Goal: Task Accomplishment & Management: Use online tool/utility

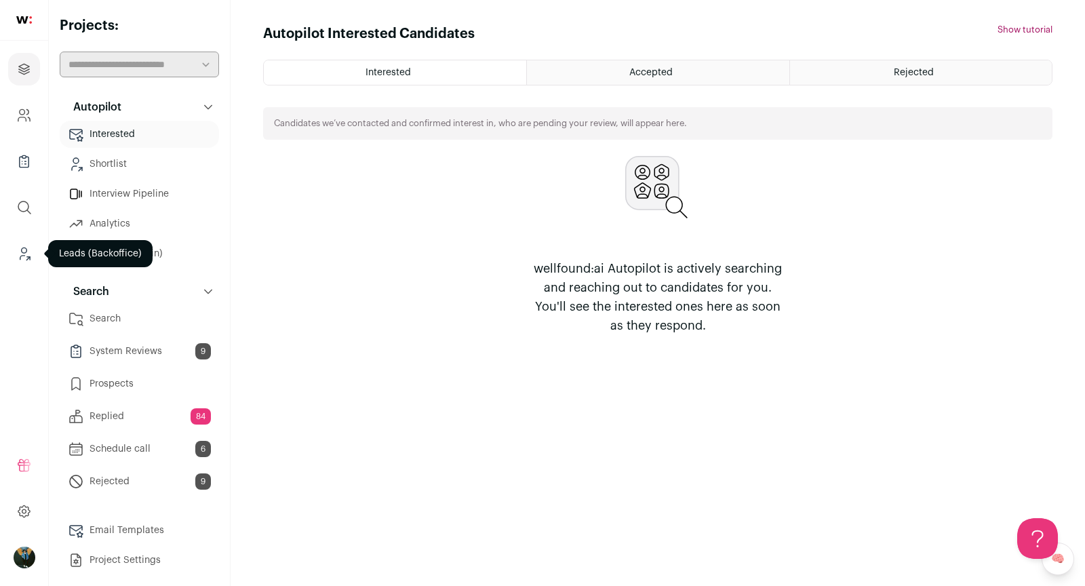
click at [22, 262] on link "Leads (Backoffice)" at bounding box center [24, 253] width 32 height 33
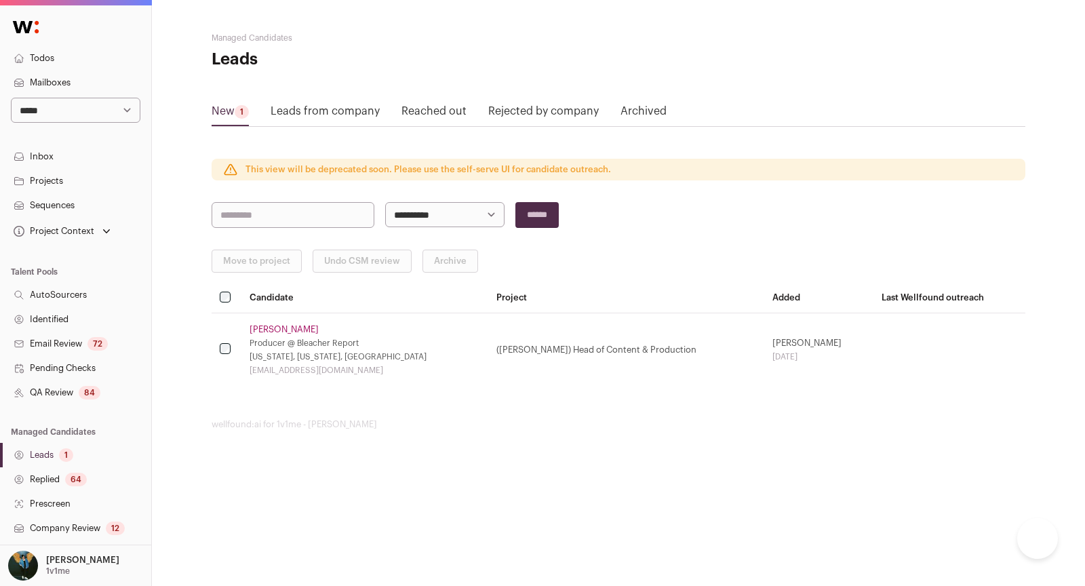
click at [106, 103] on select "**********" at bounding box center [75, 110] width 129 height 25
select select "****"
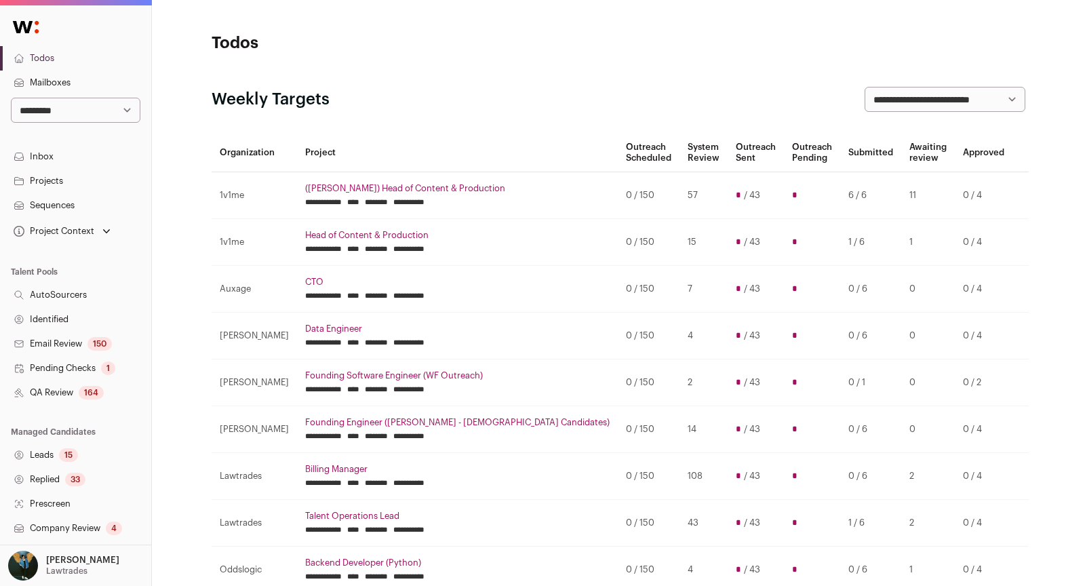
click at [87, 178] on link "Projects" at bounding box center [75, 181] width 151 height 24
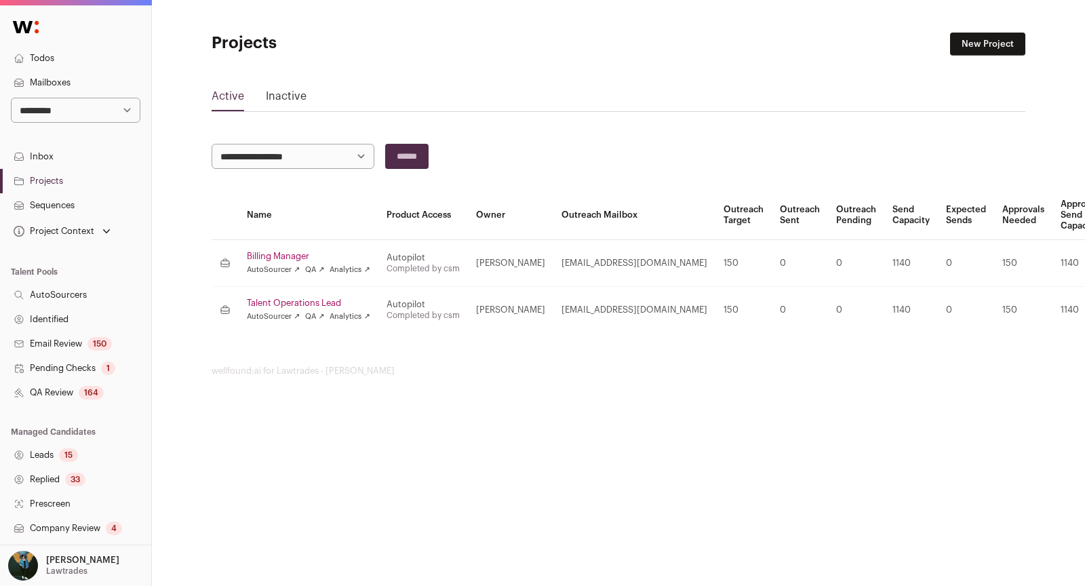
click at [314, 258] on link "Billing Manager" at bounding box center [308, 256] width 123 height 11
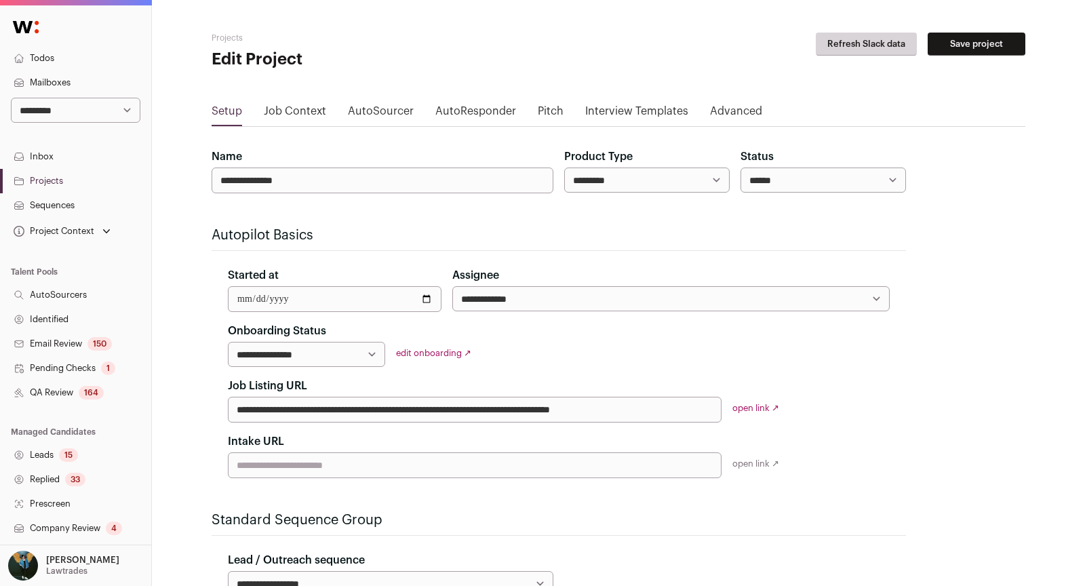
click at [788, 175] on select "****** ****** ********" at bounding box center [822, 179] width 165 height 25
select select "********"
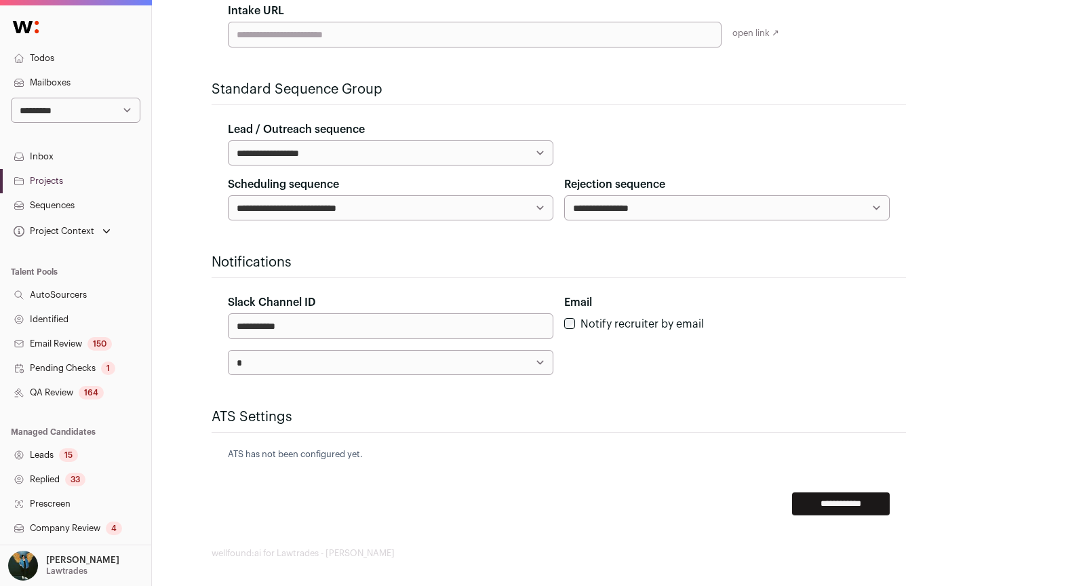
click at [807, 503] on input "**********" at bounding box center [841, 503] width 98 height 23
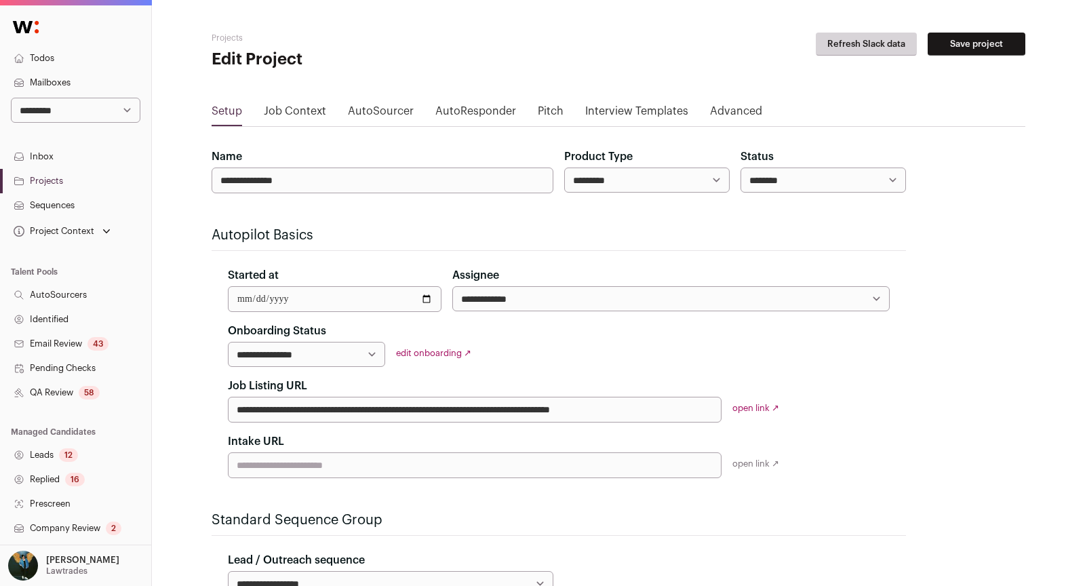
click at [127, 104] on select "**********" at bounding box center [75, 110] width 129 height 25
select select "*****"
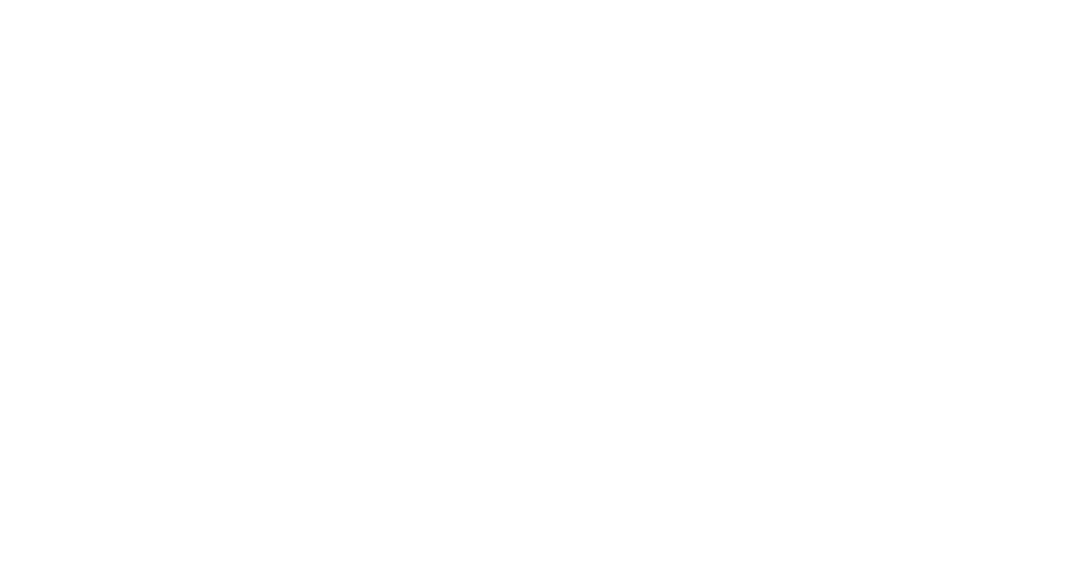
click at [66, 182] on link "Projects" at bounding box center [75, 175] width 151 height 24
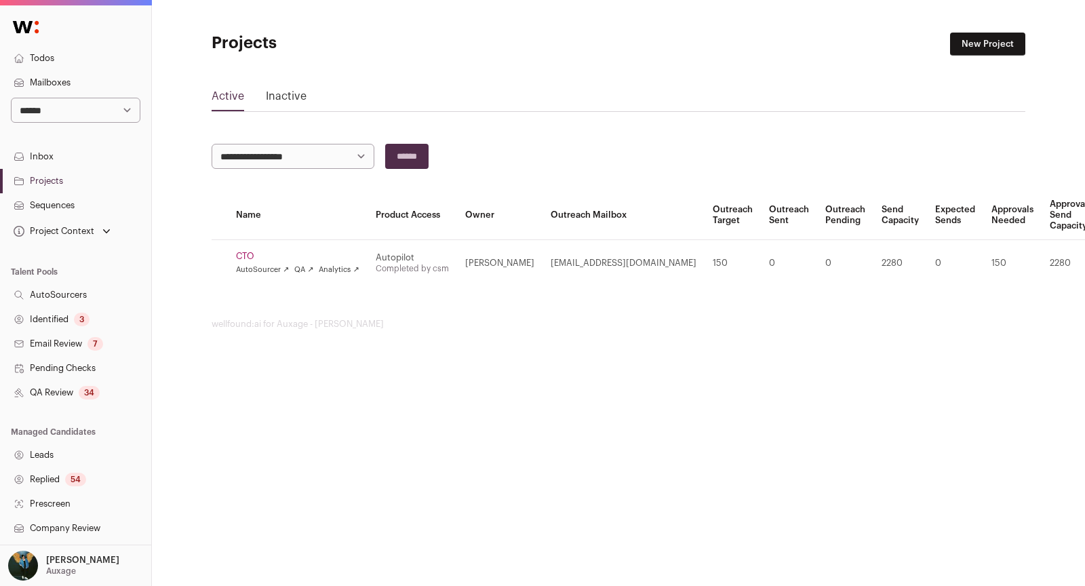
scroll to position [0, 52]
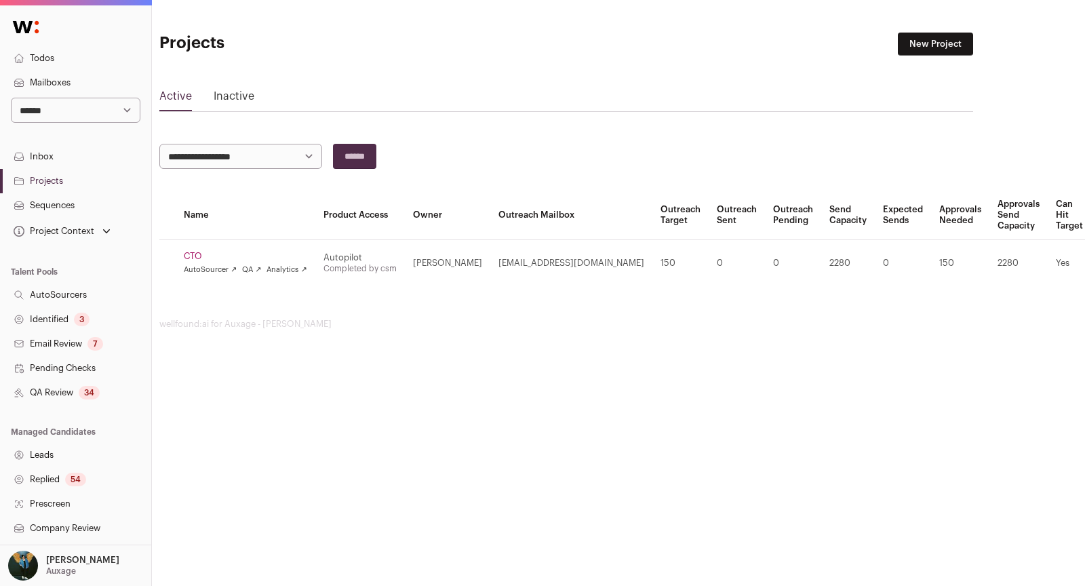
click at [1023, 342] on link "Archive" at bounding box center [1050, 350] width 129 height 27
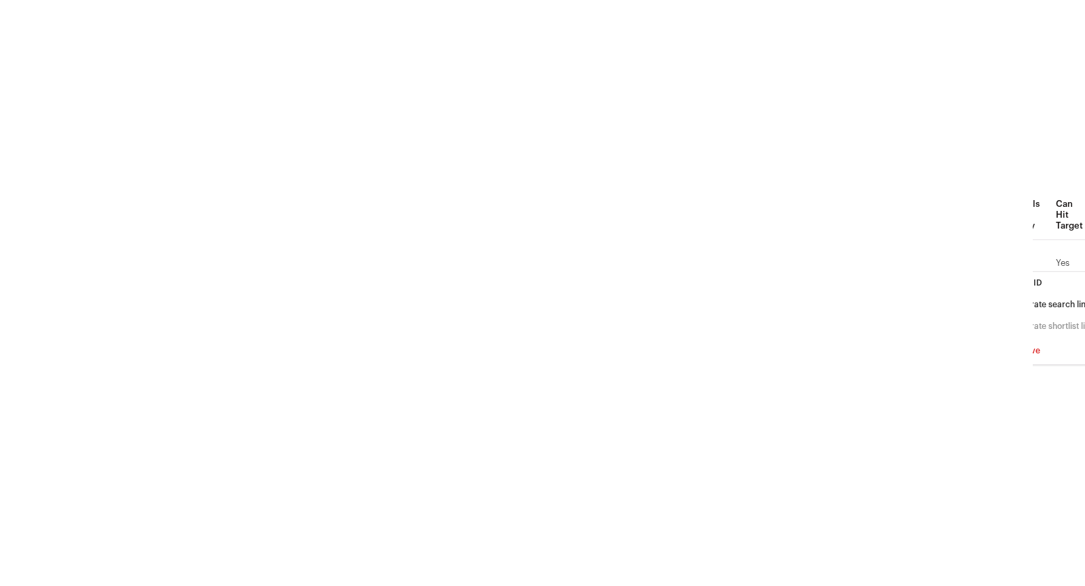
scroll to position [0, 0]
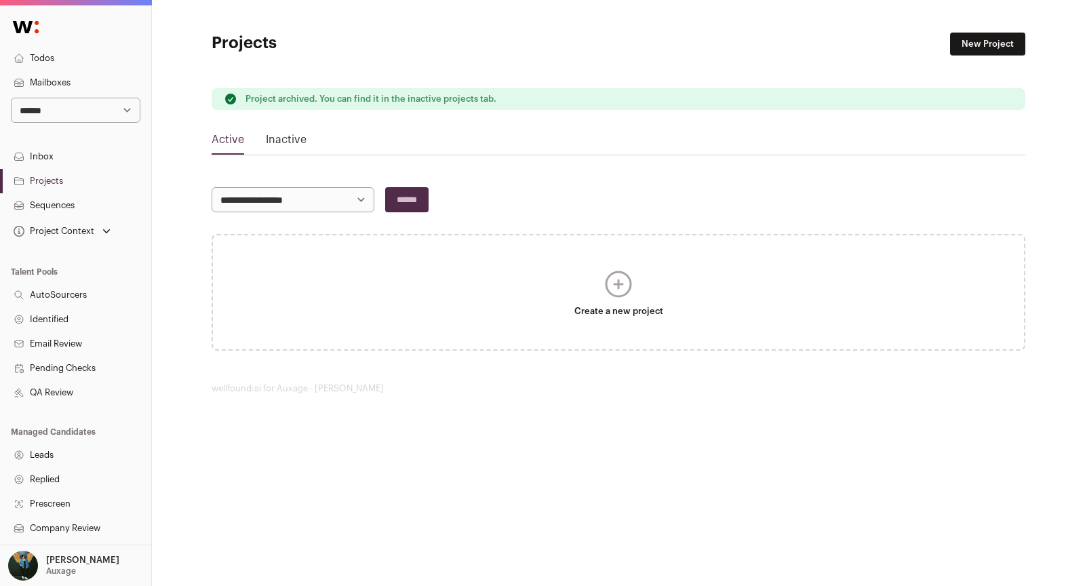
click at [45, 117] on select "**********" at bounding box center [75, 110] width 129 height 25
select select "*****"
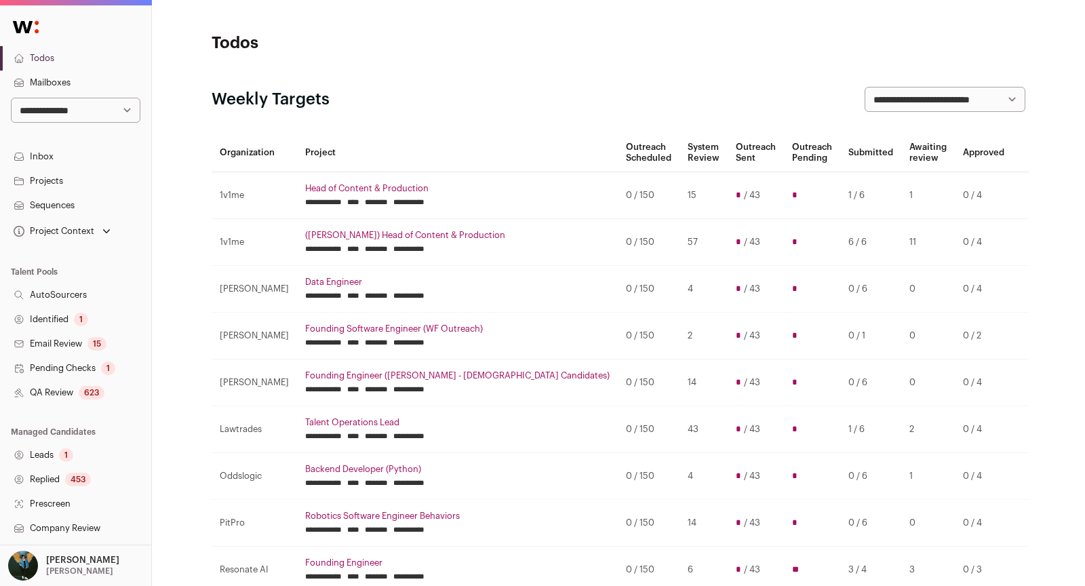
click at [83, 390] on div "623" at bounding box center [92, 393] width 26 height 14
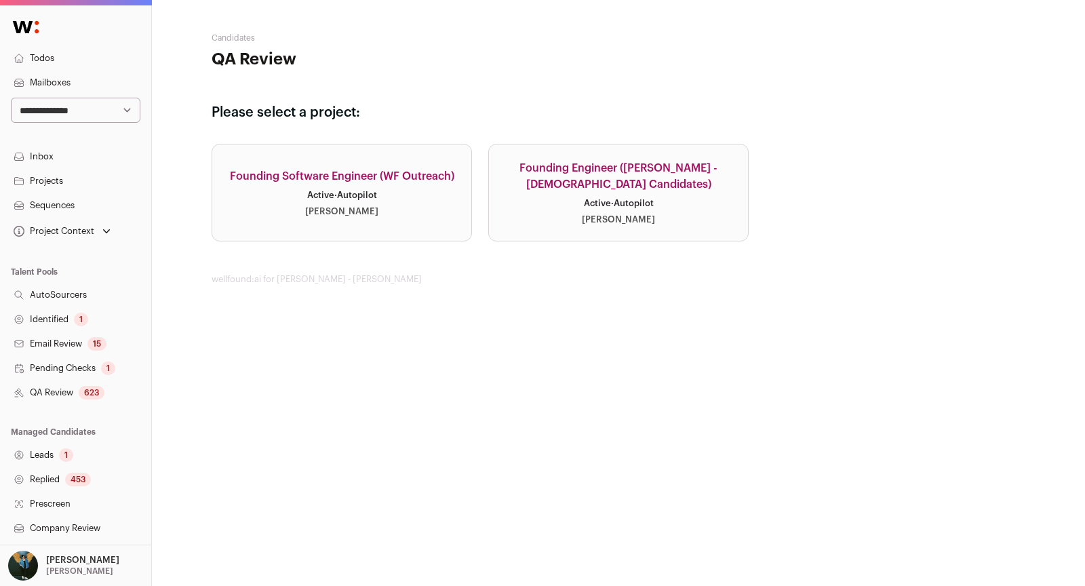
click at [597, 147] on link "Founding Engineer ([PERSON_NAME] - [DEMOGRAPHIC_DATA] Candidates) Active · Auto…" at bounding box center [618, 193] width 260 height 98
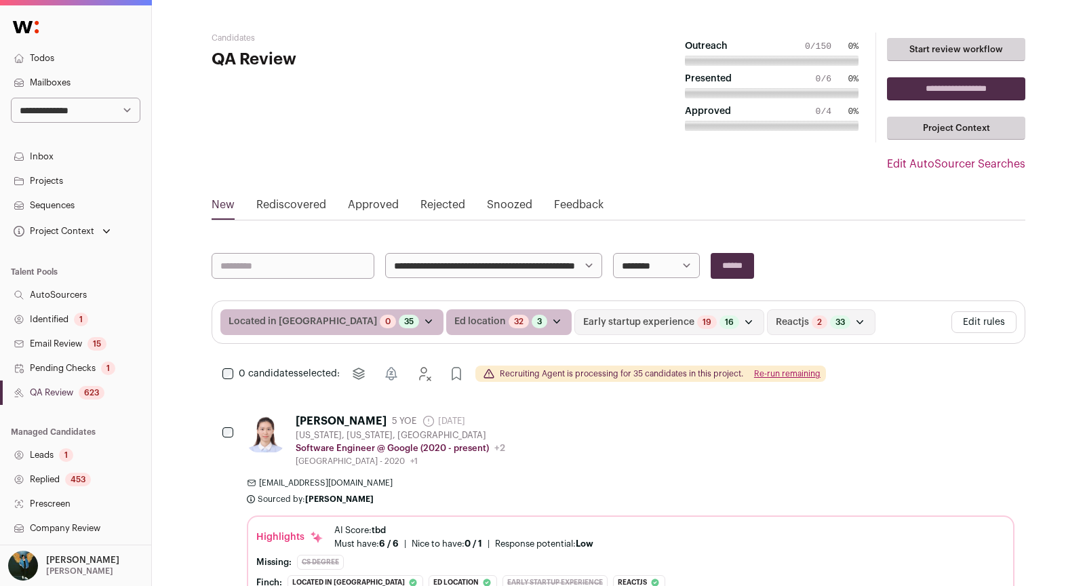
click at [107, 390] on link "QA Review 623" at bounding box center [75, 392] width 151 height 24
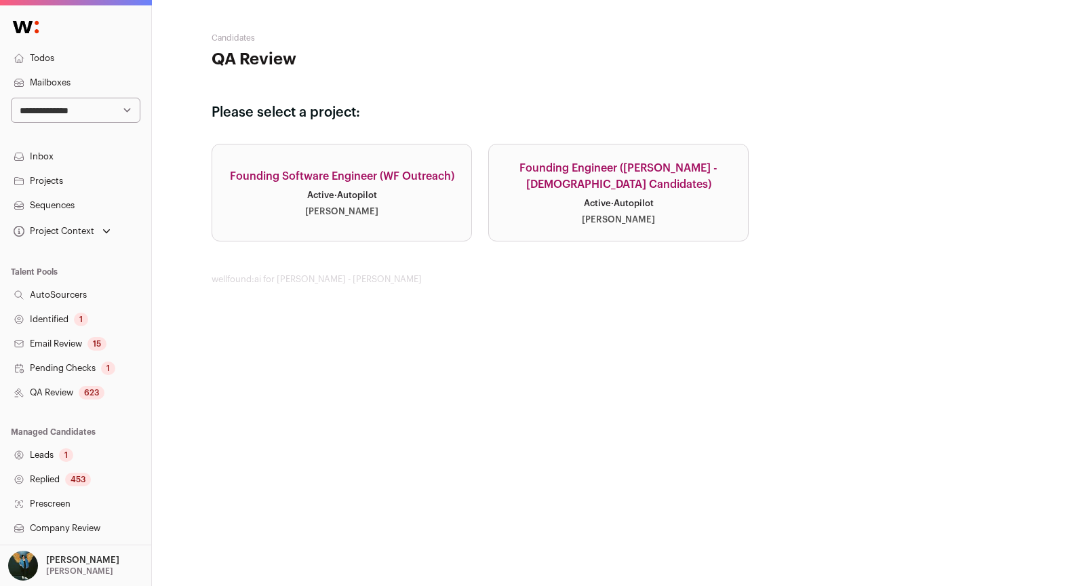
click at [289, 214] on link "Founding Software Engineer (WF Outreach) Active · Autopilot Drew Thompson" at bounding box center [341, 193] width 260 height 98
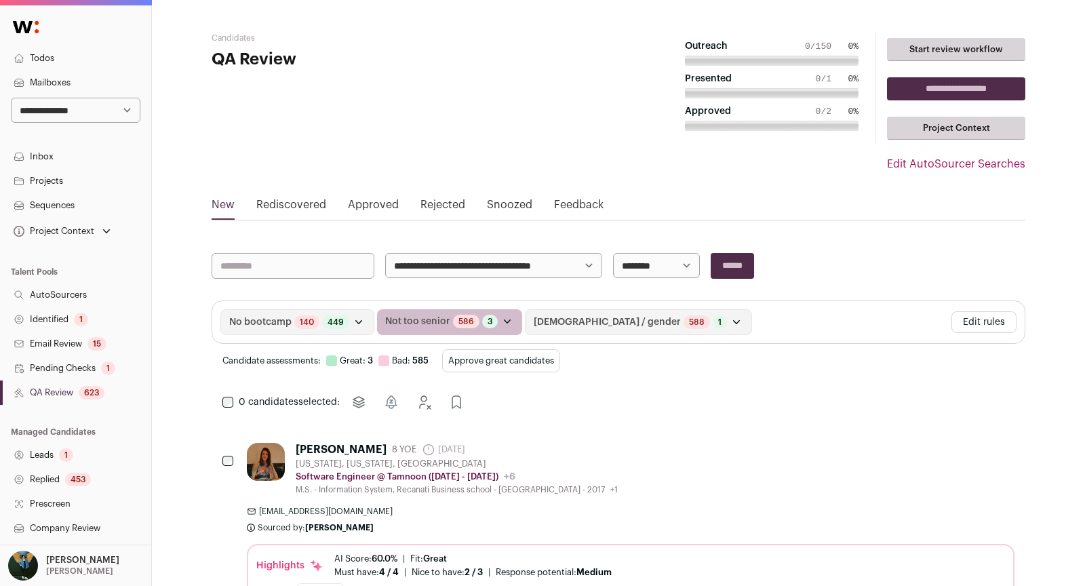
click at [515, 342] on div "No bootcamp 140 Candidates with bad evaluations 449 Candidates with great evalu…" at bounding box center [617, 336] width 813 height 72
click at [509, 361] on button "Approve great candidates" at bounding box center [501, 360] width 118 height 23
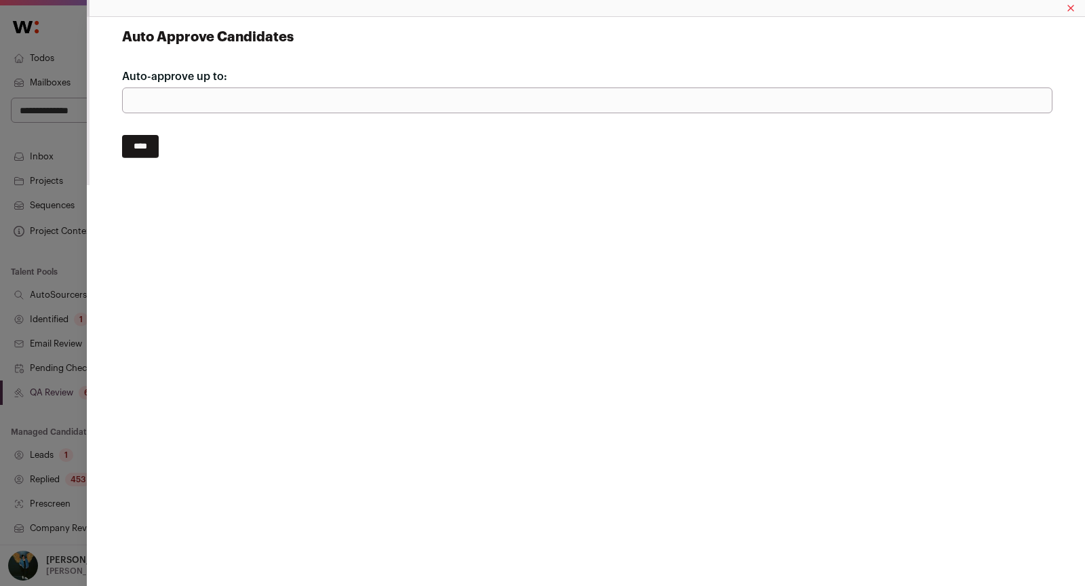
click at [92, 152] on div "Auto Approve Candidates Auto-approve up to: *** ****" at bounding box center [586, 101] width 998 height 168
click at [125, 152] on input "****" at bounding box center [140, 146] width 37 height 23
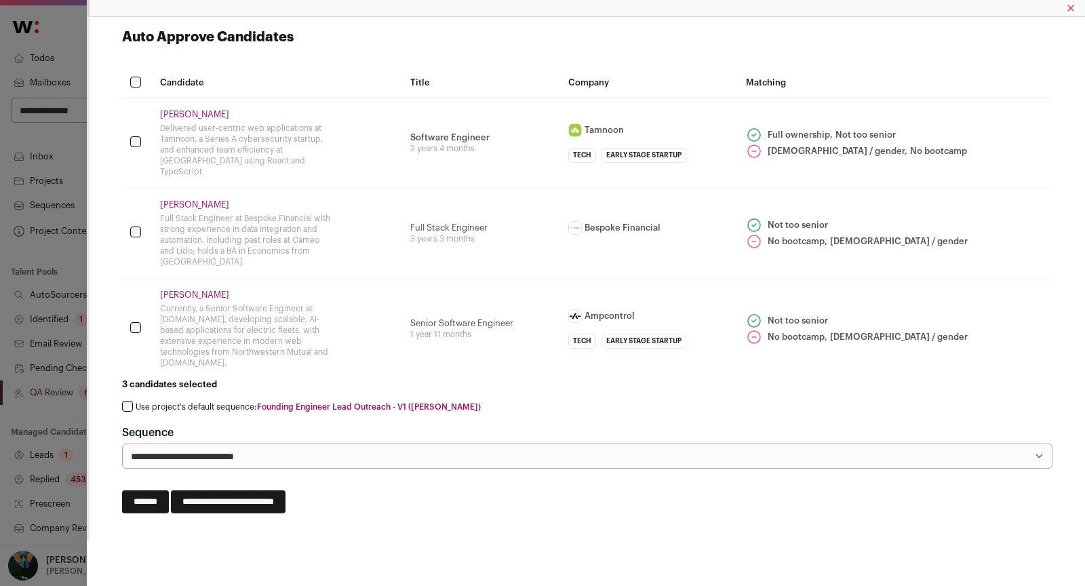
click at [150, 401] on label "Use project's default sequence: Founding Engineer Lead Outreach - V1 (Drew)" at bounding box center [308, 406] width 345 height 11
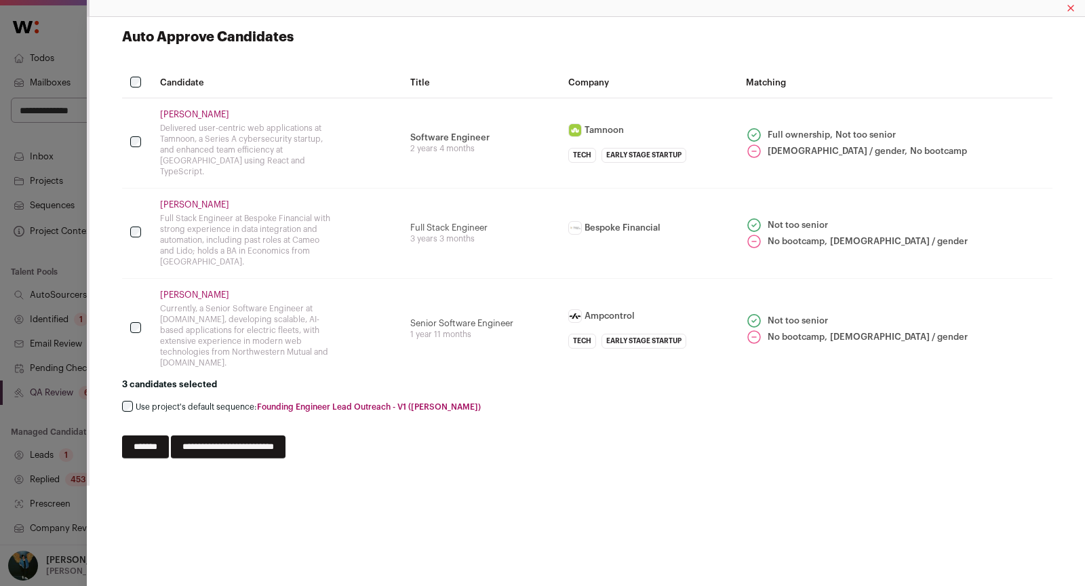
click at [207, 435] on input "**********" at bounding box center [228, 446] width 115 height 23
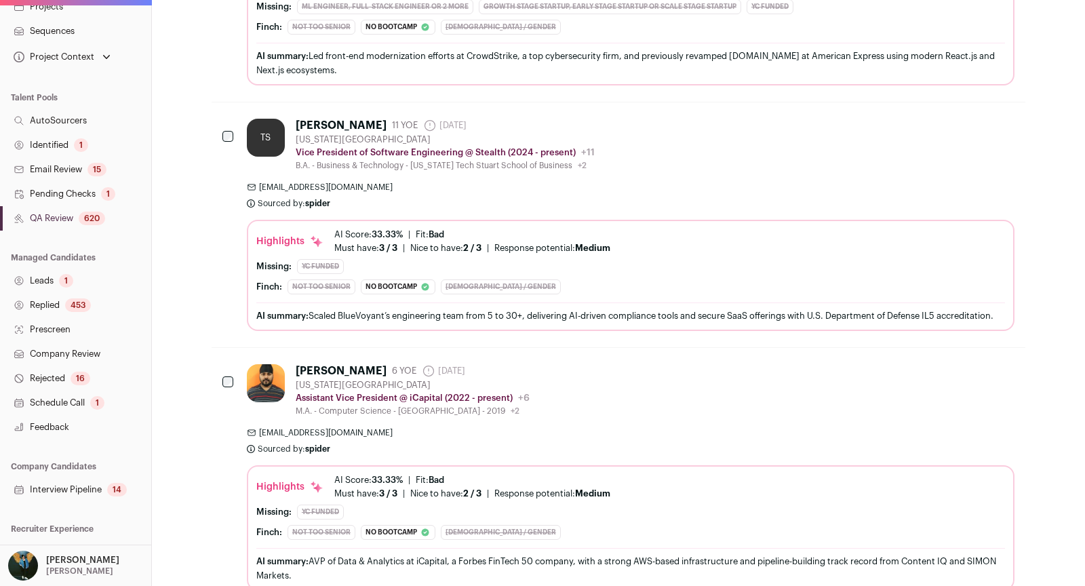
scroll to position [193, 0]
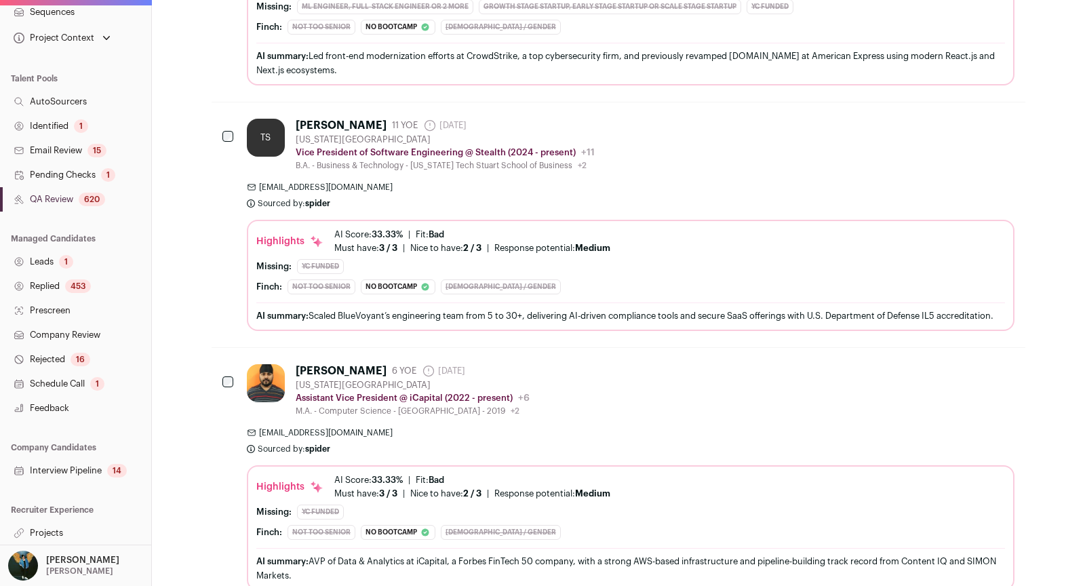
click at [75, 533] on link "Projects" at bounding box center [75, 533] width 151 height 24
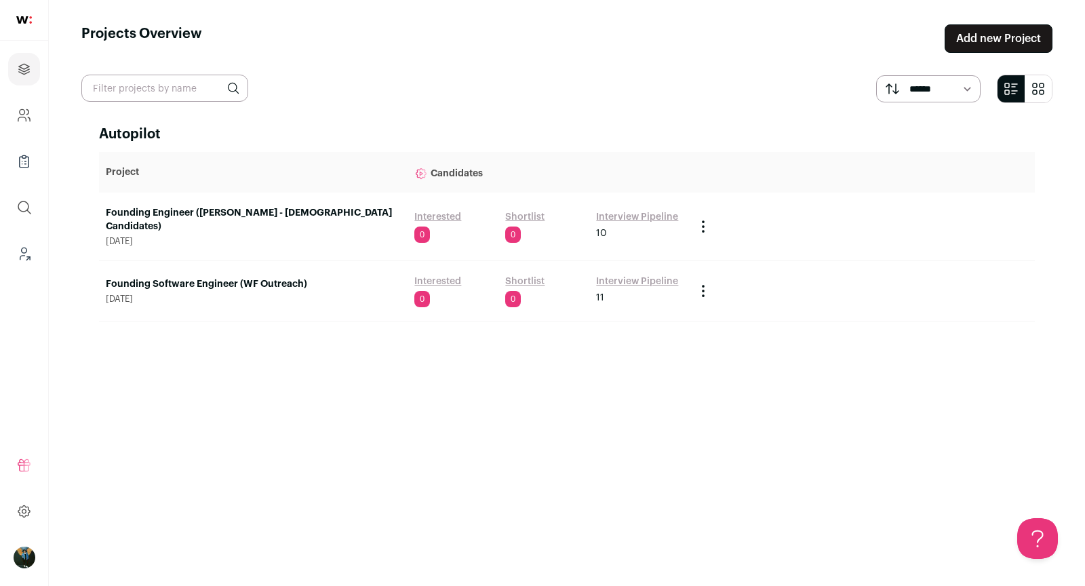
click at [323, 216] on link "Founding Engineer ([PERSON_NAME] - [DEMOGRAPHIC_DATA] Candidates)" at bounding box center [253, 219] width 295 height 27
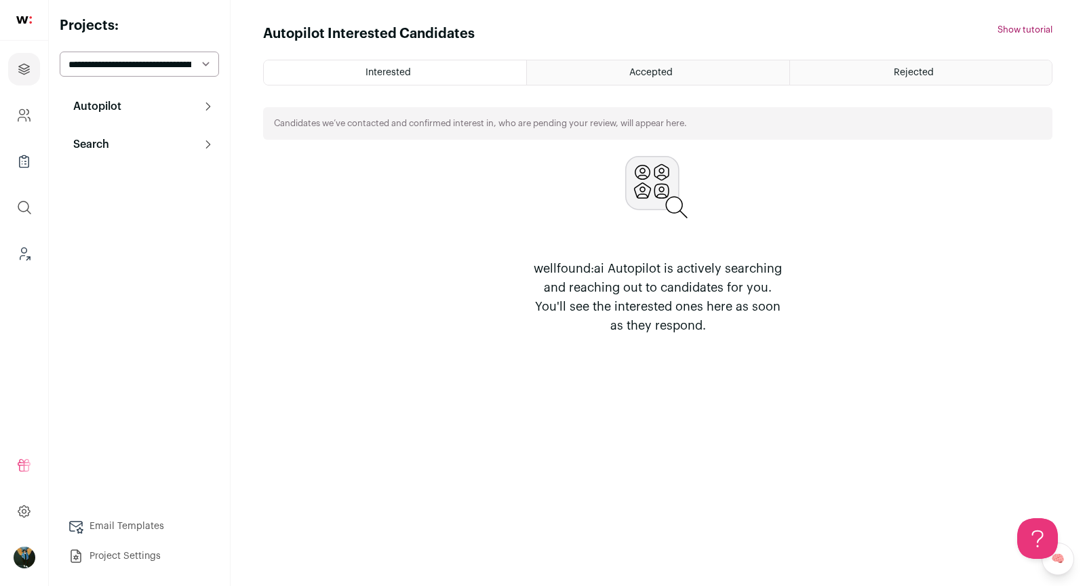
click at [195, 144] on button "Search" at bounding box center [139, 144] width 159 height 27
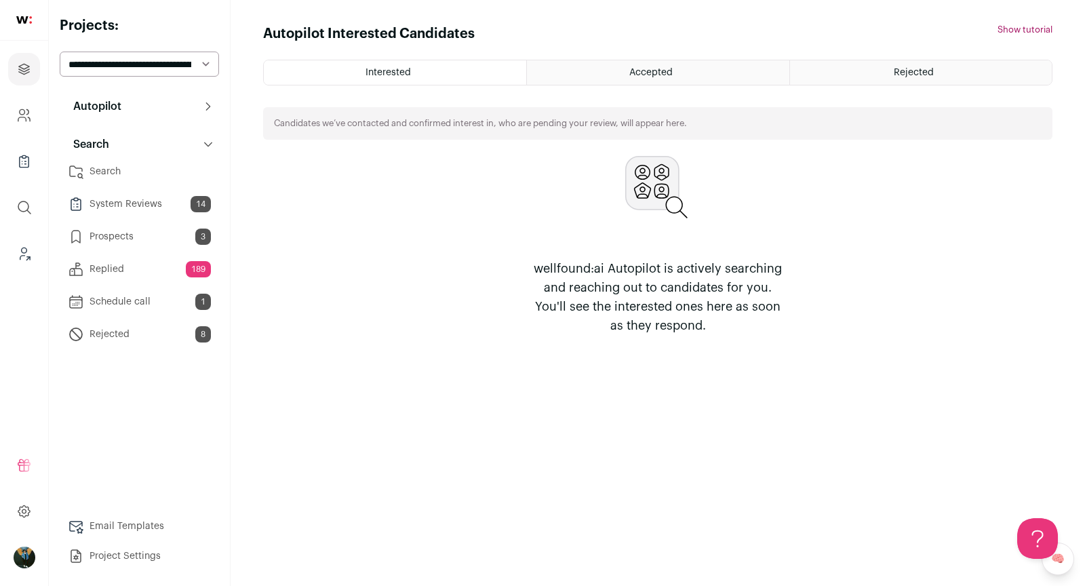
click at [166, 172] on link "Search" at bounding box center [139, 171] width 159 height 27
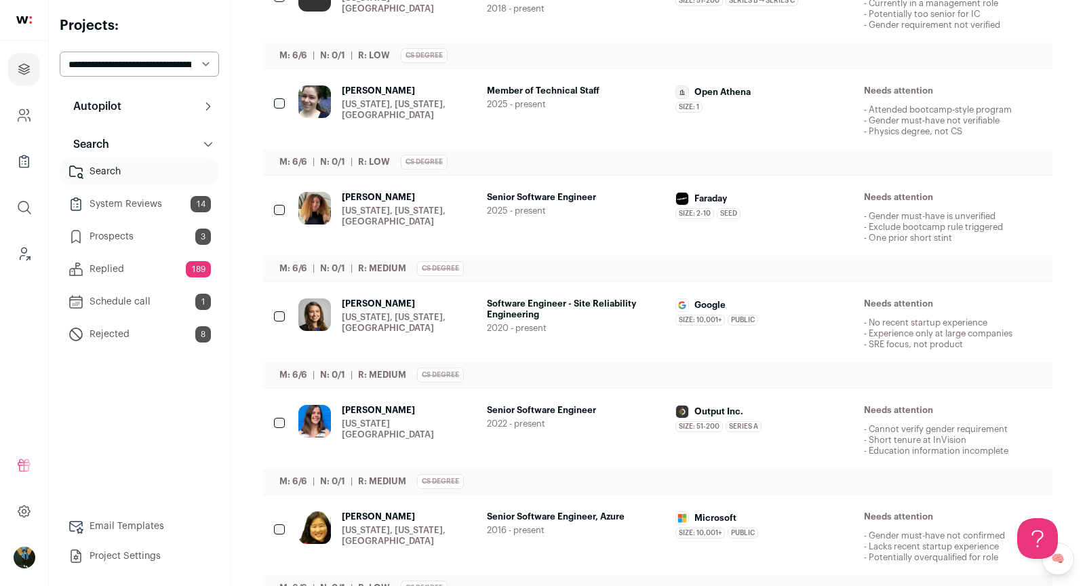
scroll to position [1169, 0]
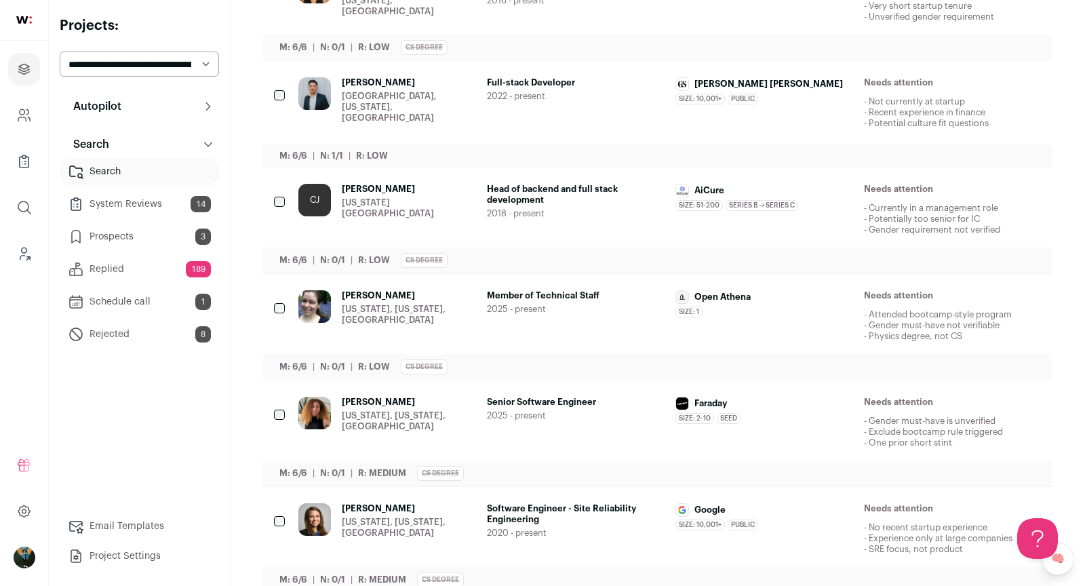
click at [288, 201] on div "CJ Cindy Jin New York City Metropolitan Area Head of backend and full stack dev…" at bounding box center [657, 220] width 789 height 106
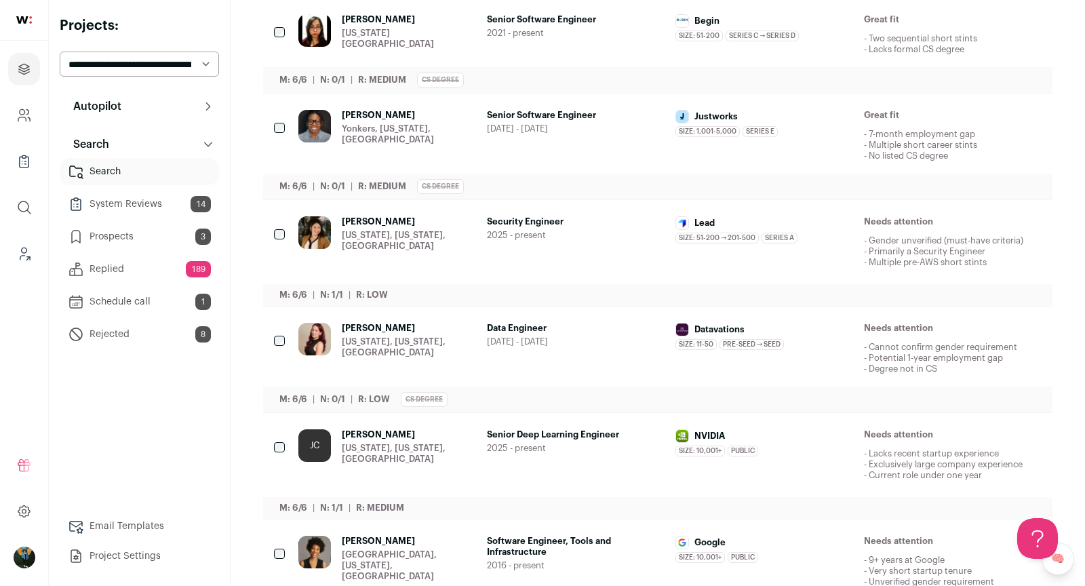
scroll to position [0, 0]
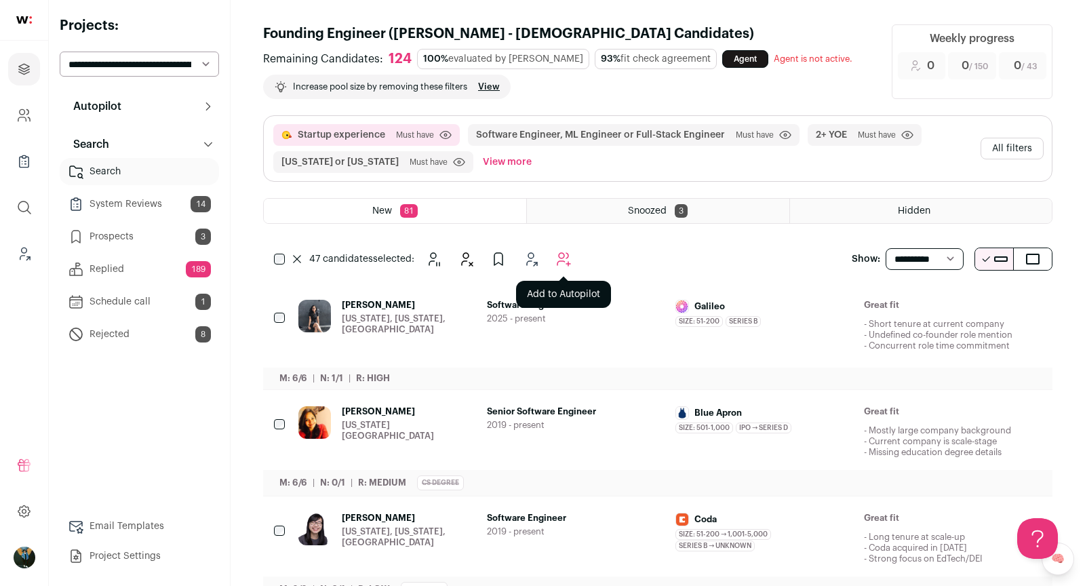
click at [573, 252] on button "Add to Autopilot" at bounding box center [563, 258] width 27 height 27
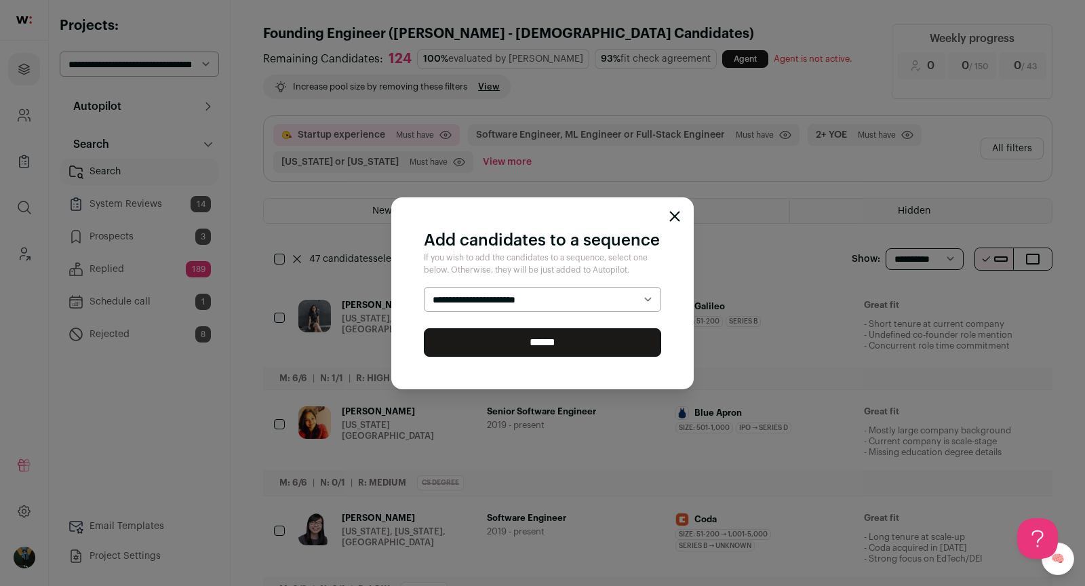
select select "*****"
click at [560, 336] on input "******" at bounding box center [542, 342] width 237 height 28
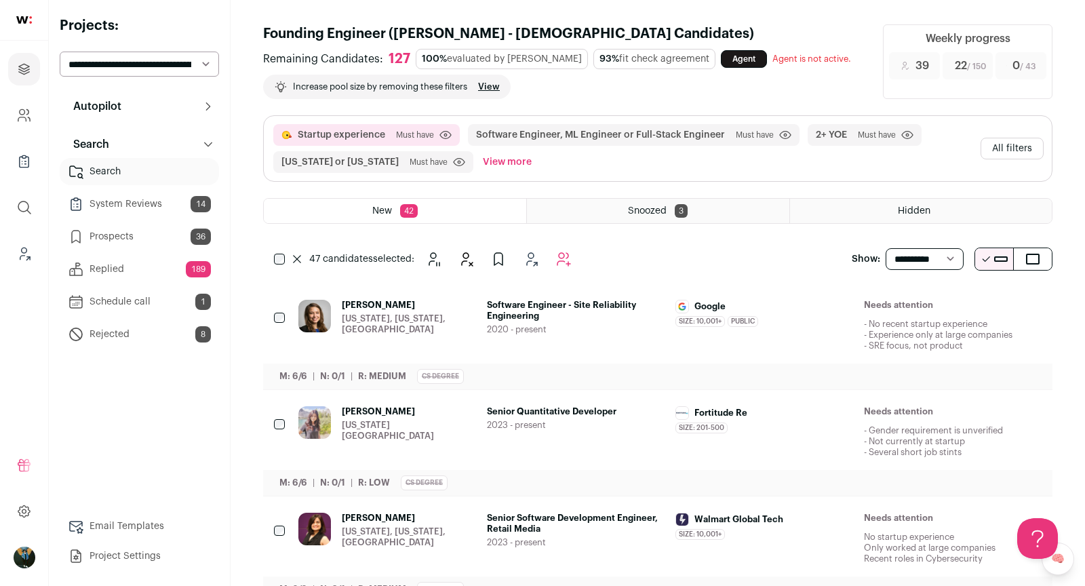
click at [297, 256] on icon at bounding box center [297, 259] width 8 height 8
click at [928, 302] on icon "Hide" at bounding box center [920, 306] width 16 height 16
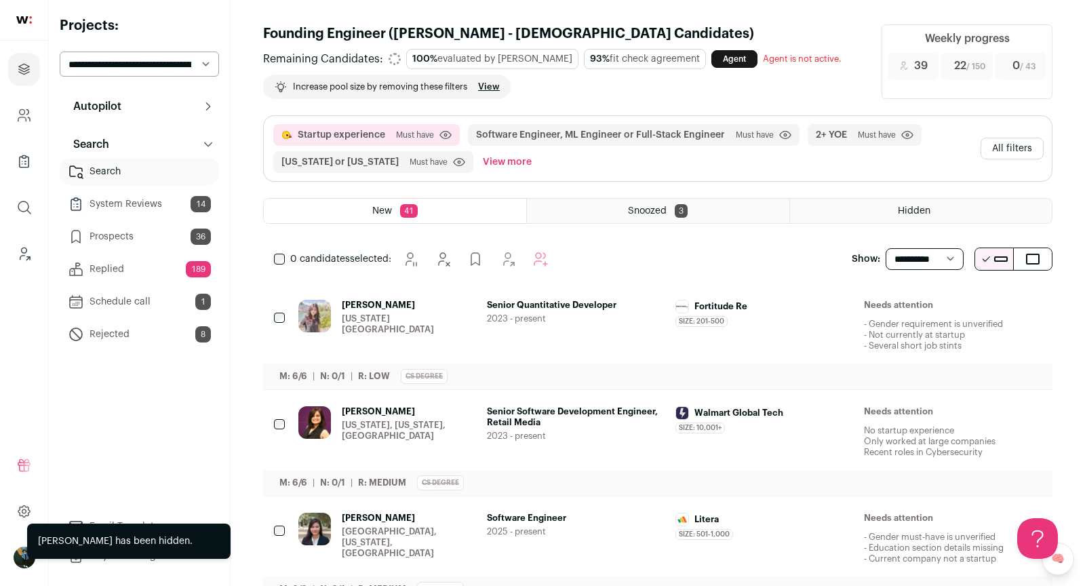
click at [927, 302] on icon "Hide" at bounding box center [920, 306] width 16 height 16
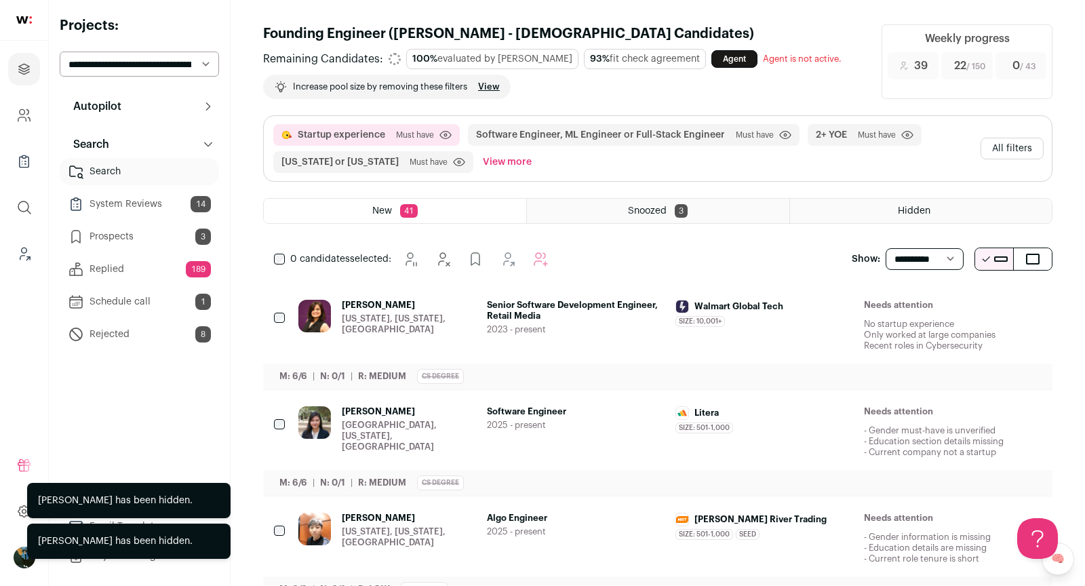
click at [927, 302] on icon "Hide" at bounding box center [920, 306] width 16 height 16
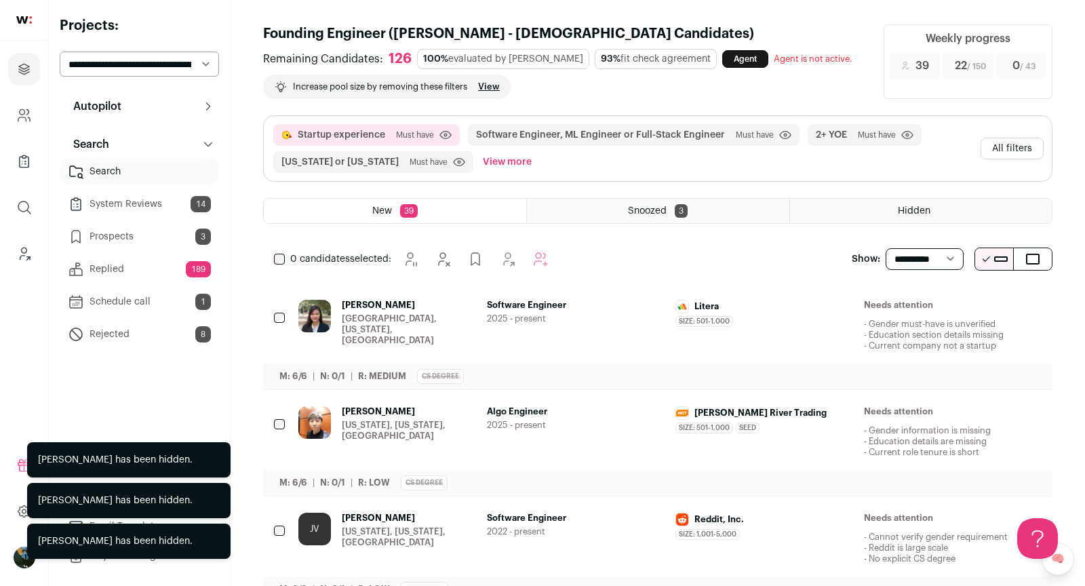
click at [923, 417] on icon "Hide" at bounding box center [920, 412] width 16 height 16
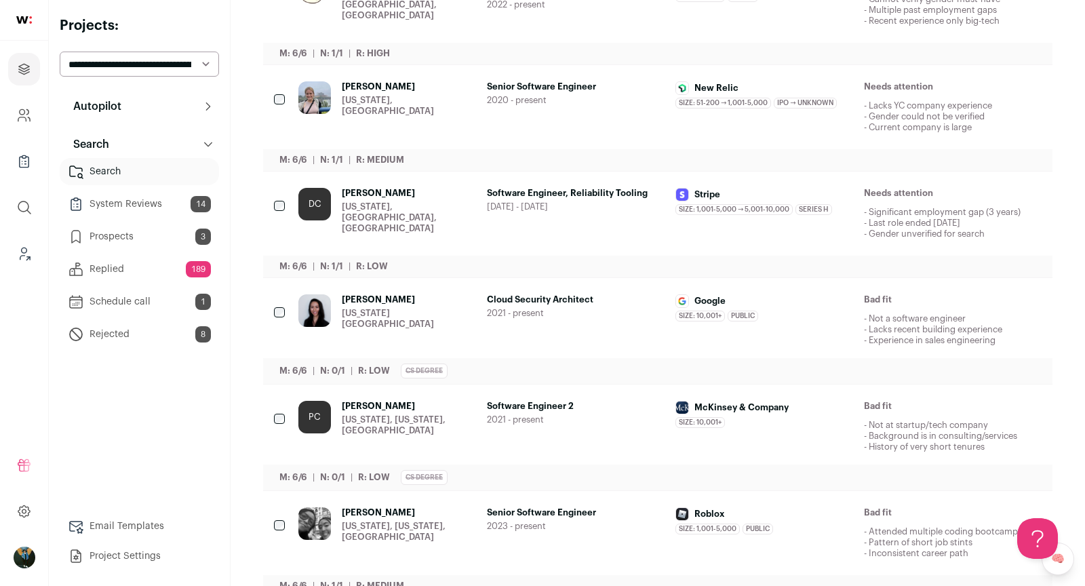
scroll to position [1179, 0]
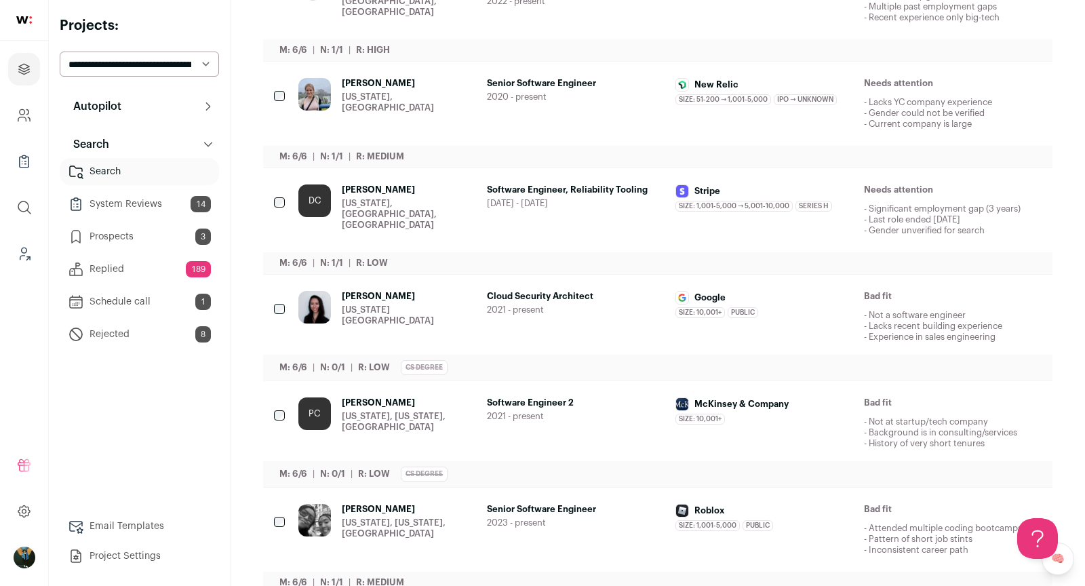
click at [272, 303] on div "Amanda C. New York City Metropolitan Area Cloud Security Architect 2021 - prese…" at bounding box center [657, 328] width 789 height 106
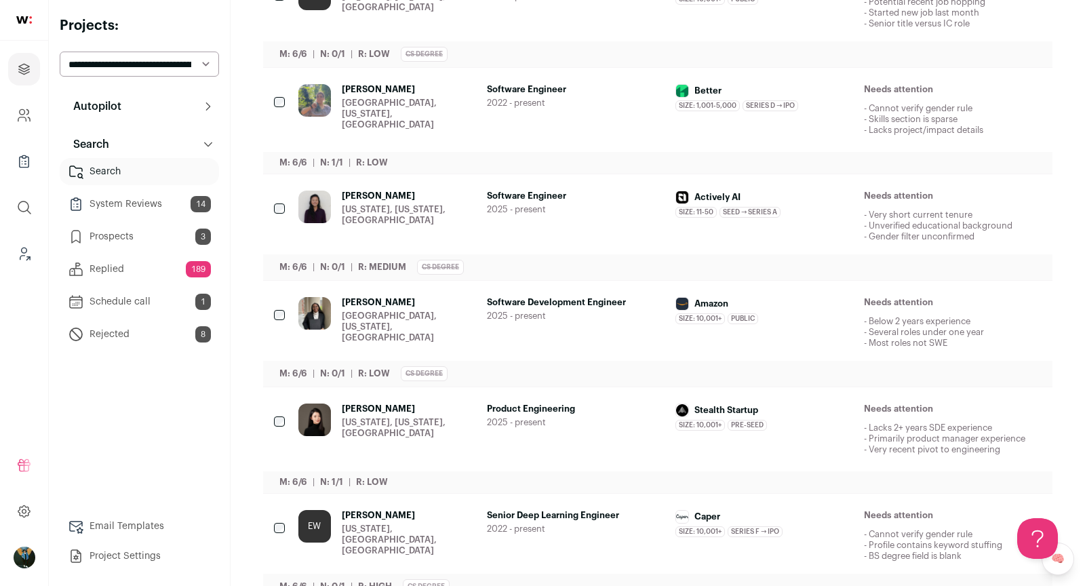
scroll to position [0, 0]
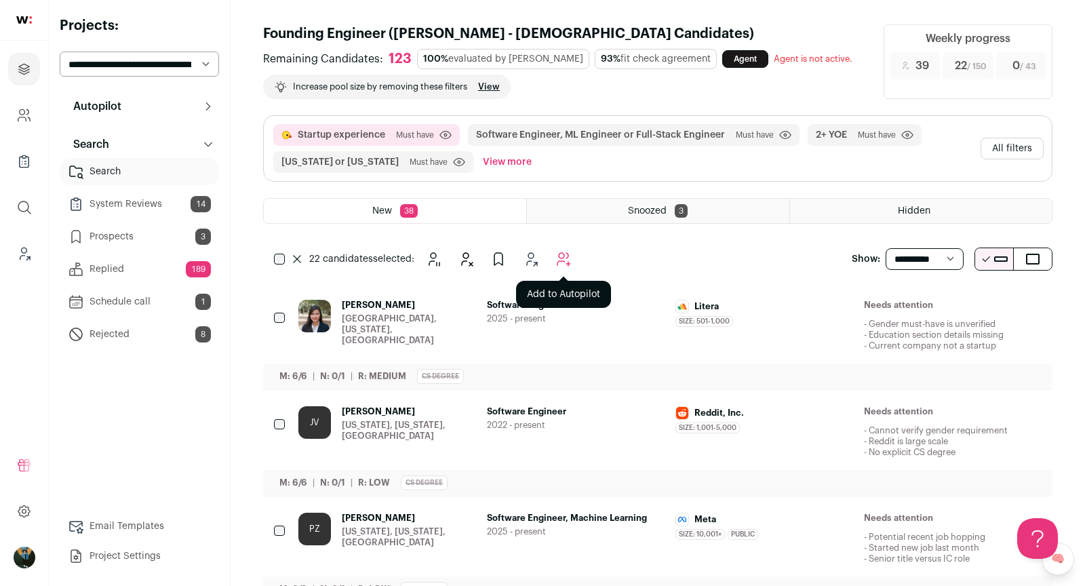
click at [555, 266] on button "Add to Autopilot" at bounding box center [563, 258] width 27 height 27
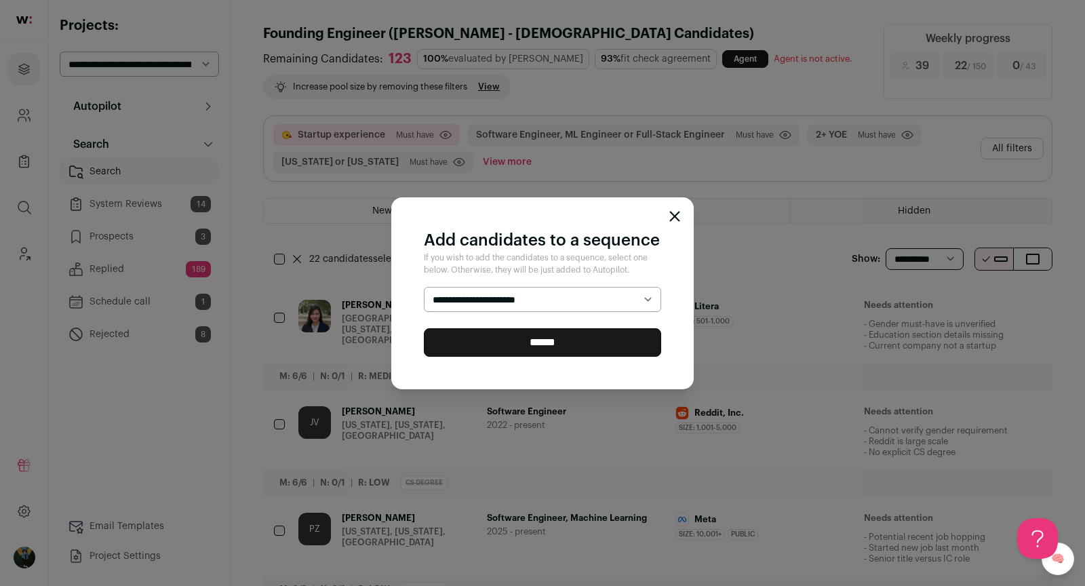
select select "*****"
click at [573, 350] on input "******" at bounding box center [542, 342] width 237 height 28
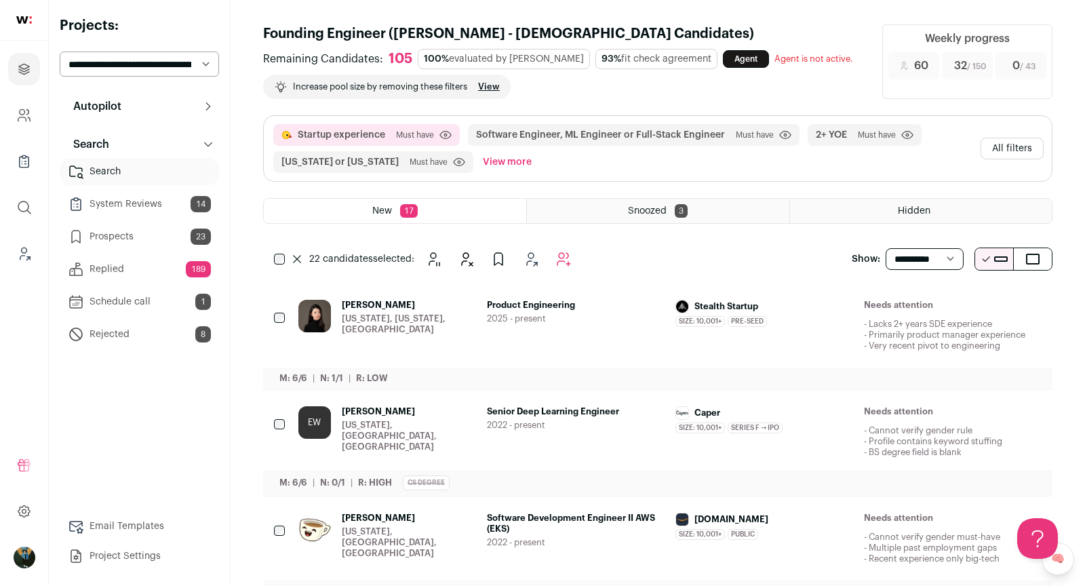
click at [294, 255] on icon at bounding box center [297, 259] width 8 height 8
click at [920, 303] on icon "Hide" at bounding box center [920, 306] width 16 height 16
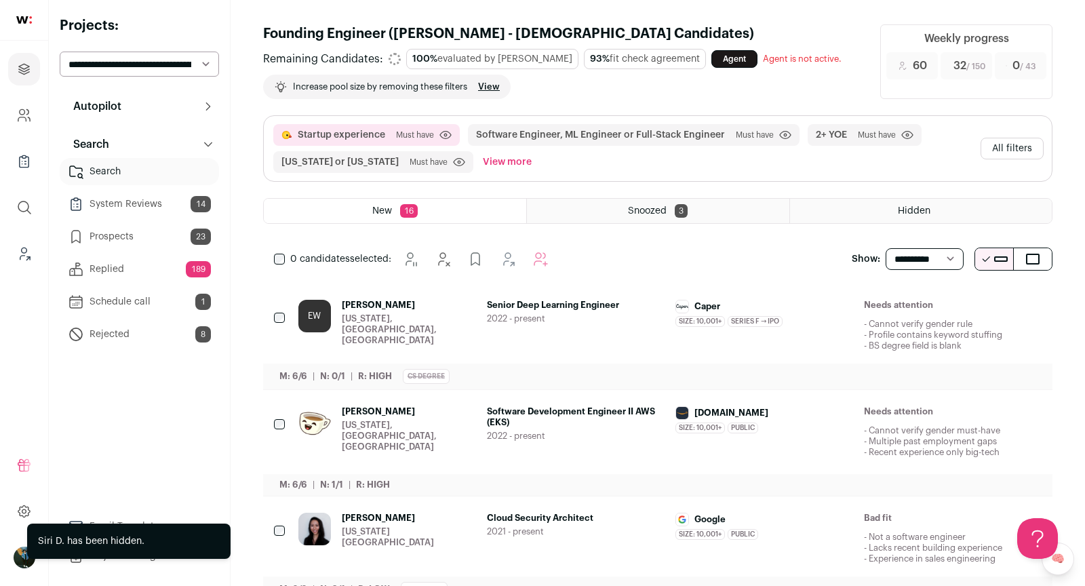
click at [920, 303] on icon "Hide" at bounding box center [920, 306] width 16 height 16
click at [920, 404] on icon "Hide" at bounding box center [920, 412] width 16 height 16
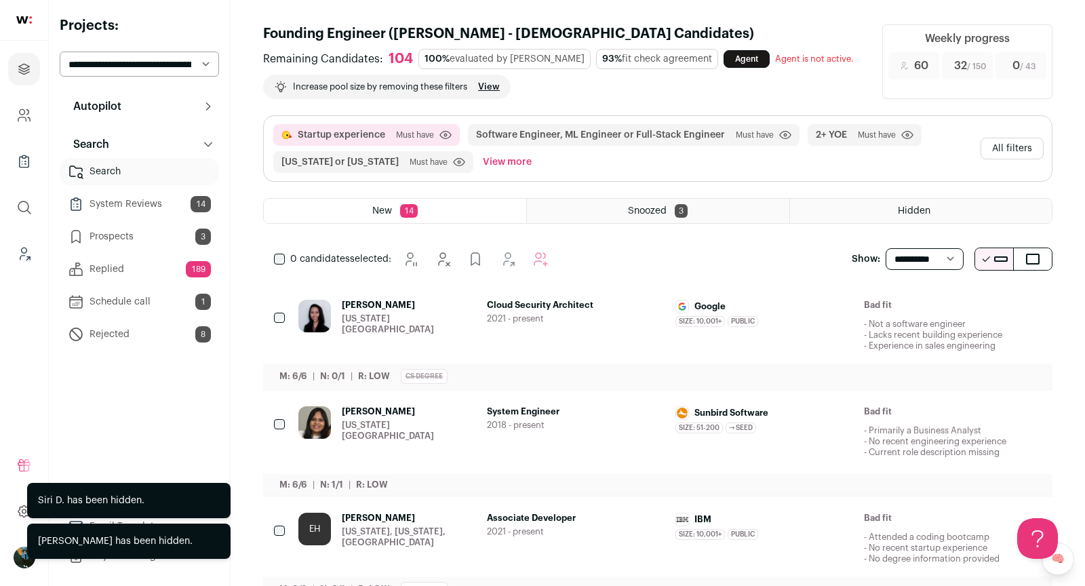
click at [920, 303] on icon "Hide" at bounding box center [920, 306] width 16 height 16
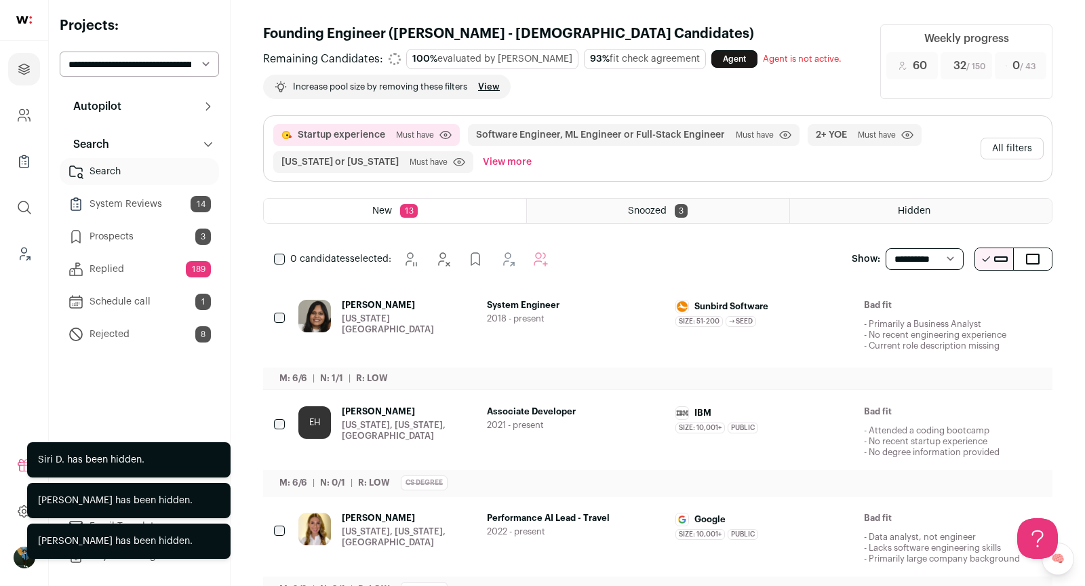
click at [920, 303] on div "Priyanka Singh New York City Metropolitan Area System Engineer 2018 - present S…" at bounding box center [657, 336] width 789 height 106
click at [920, 303] on icon "Hide" at bounding box center [920, 306] width 16 height 16
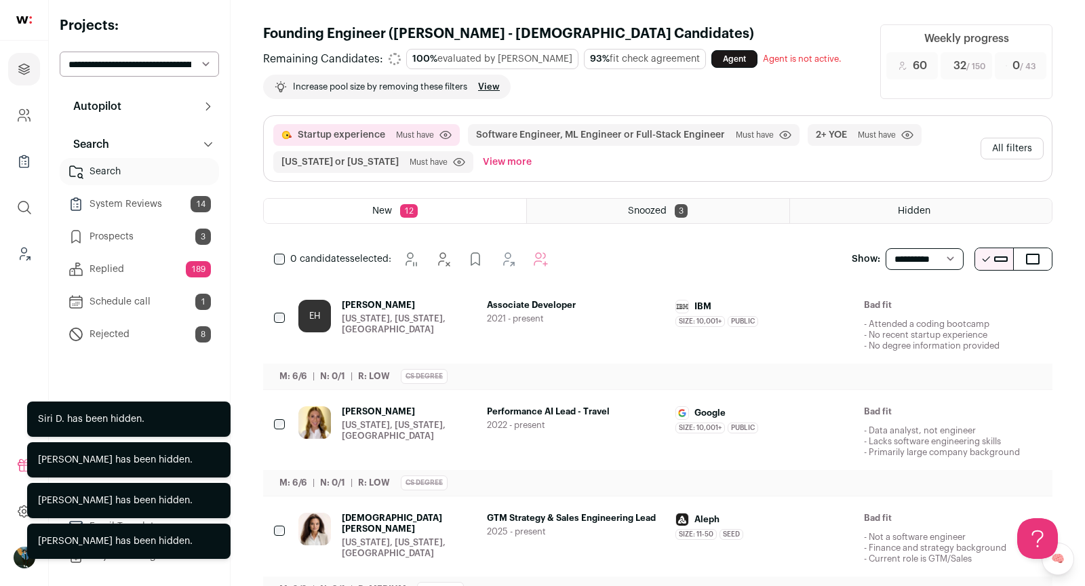
click at [920, 303] on icon "Hide" at bounding box center [920, 306] width 16 height 16
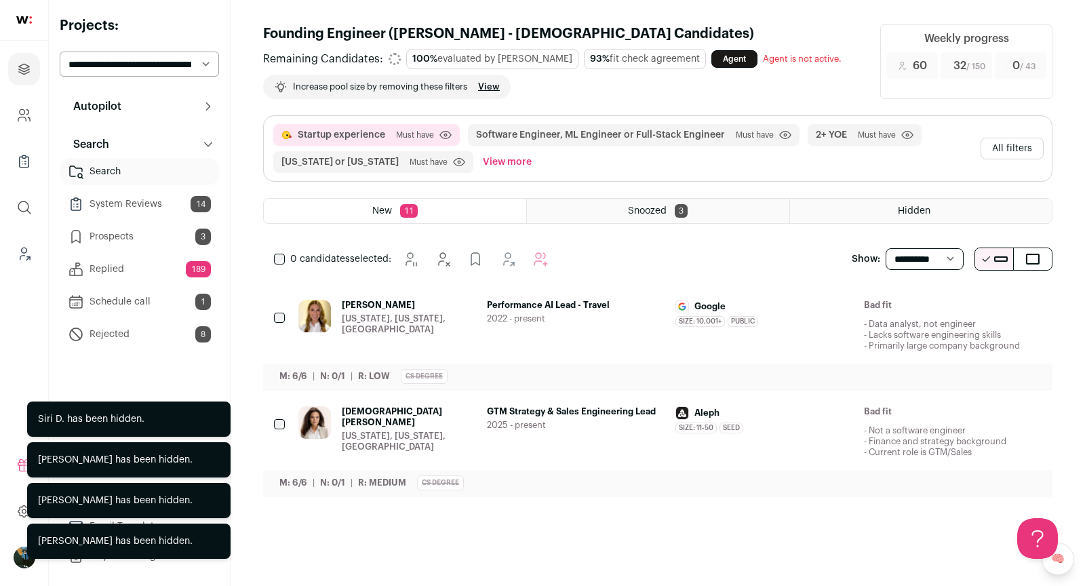
click at [920, 303] on icon "Hide" at bounding box center [920, 306] width 16 height 16
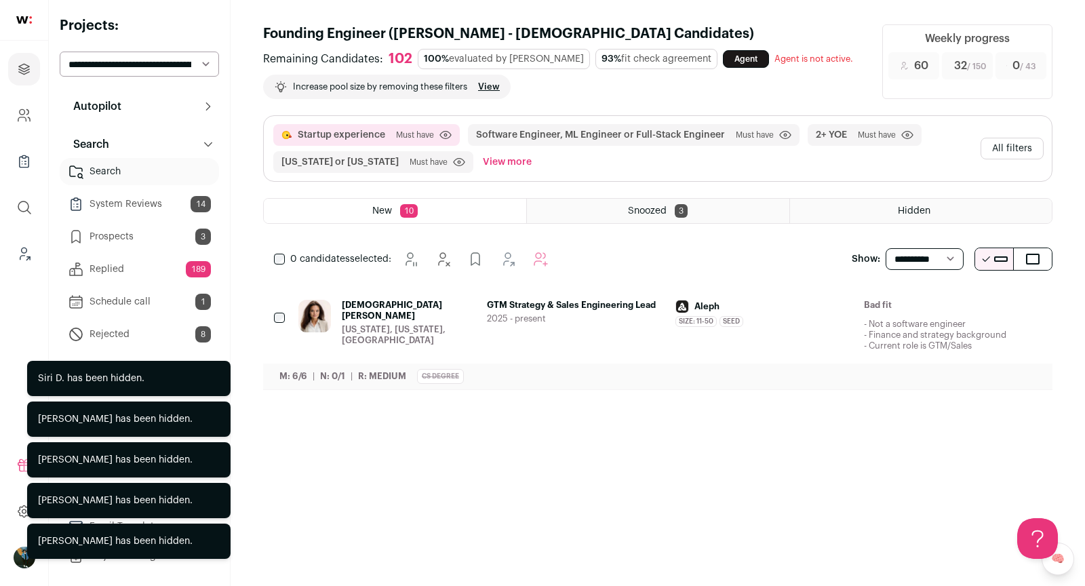
click at [920, 303] on icon "Hide" at bounding box center [920, 306] width 16 height 16
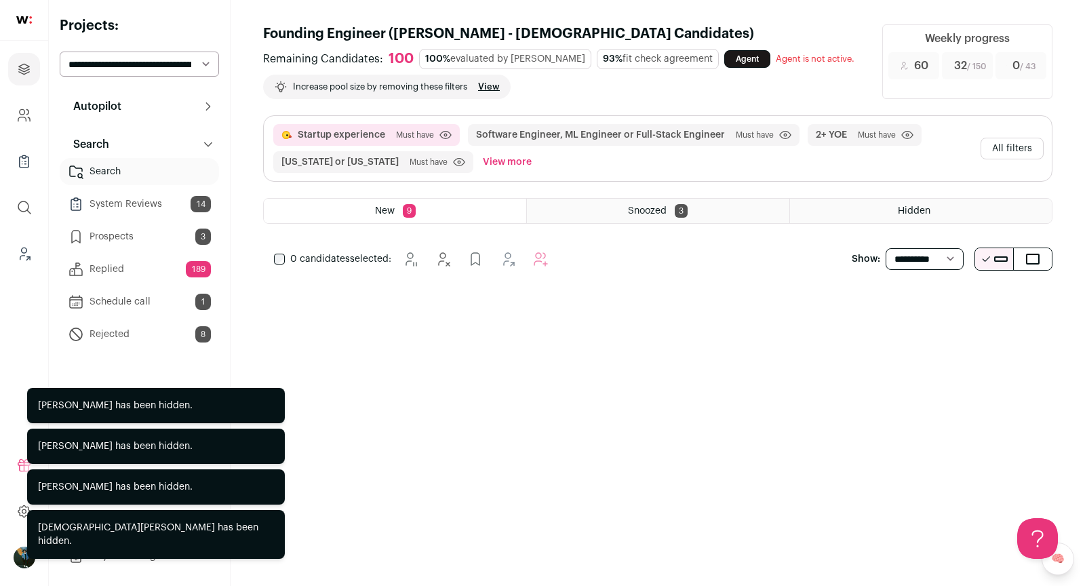
click at [188, 62] on select "**********" at bounding box center [139, 64] width 159 height 25
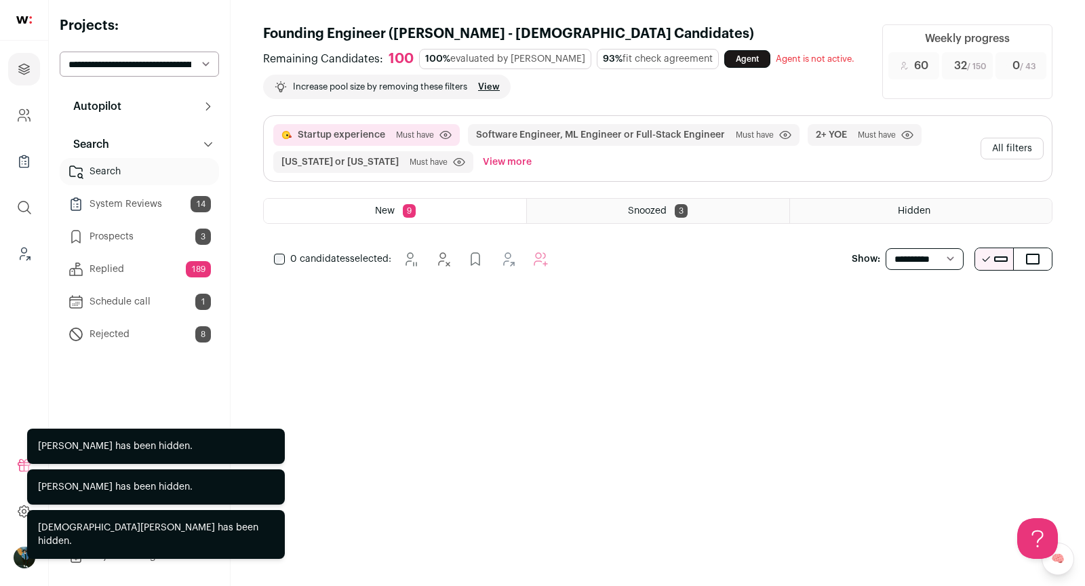
select select "*****"
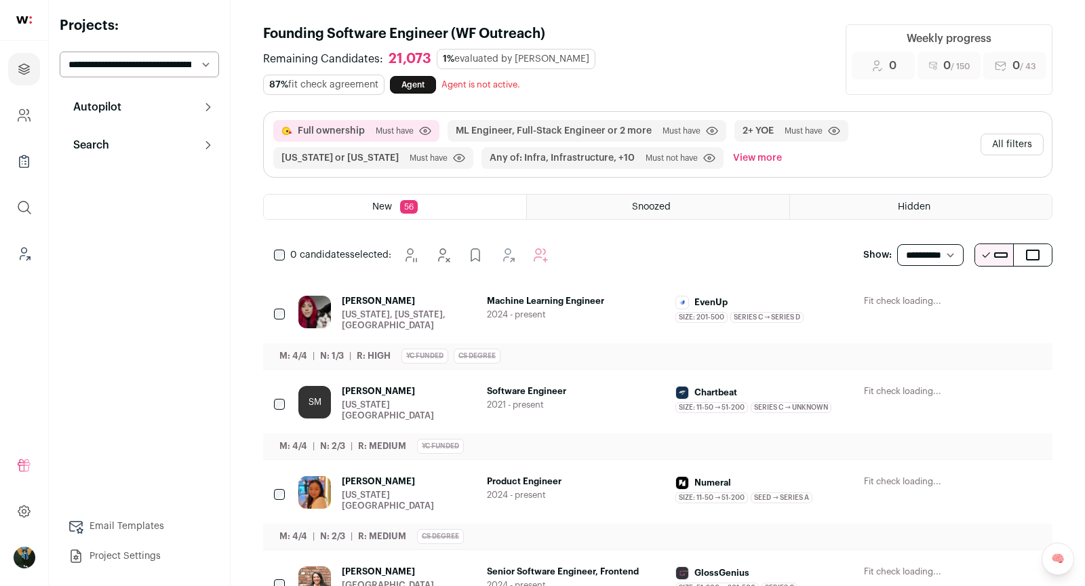
click at [138, 169] on div "Autopilot Autopilot Interested Shortlist Interview Pipeline 11 Analytics Contex…" at bounding box center [139, 332] width 159 height 476
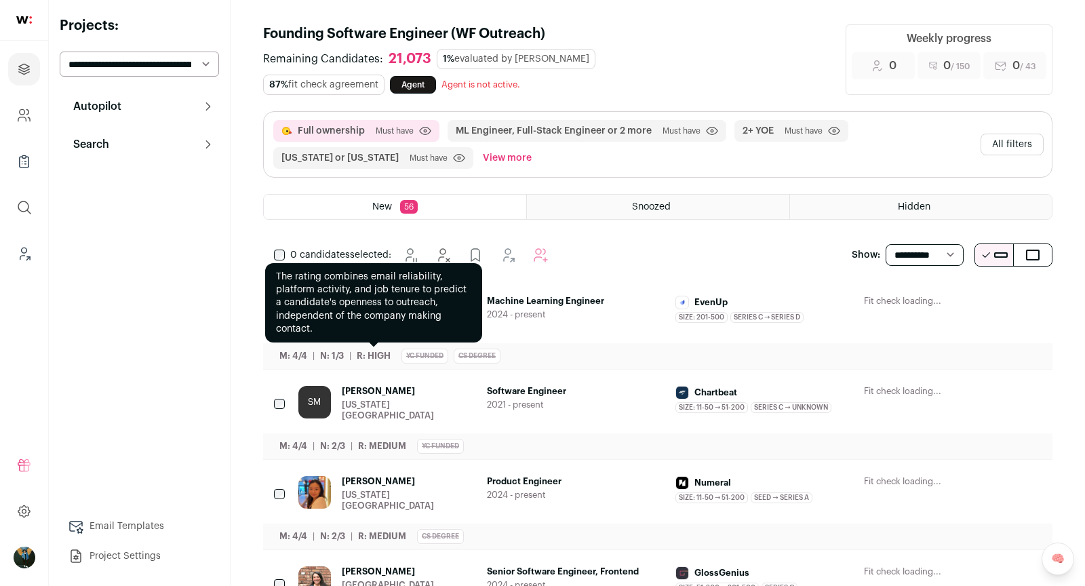
scroll to position [83, 0]
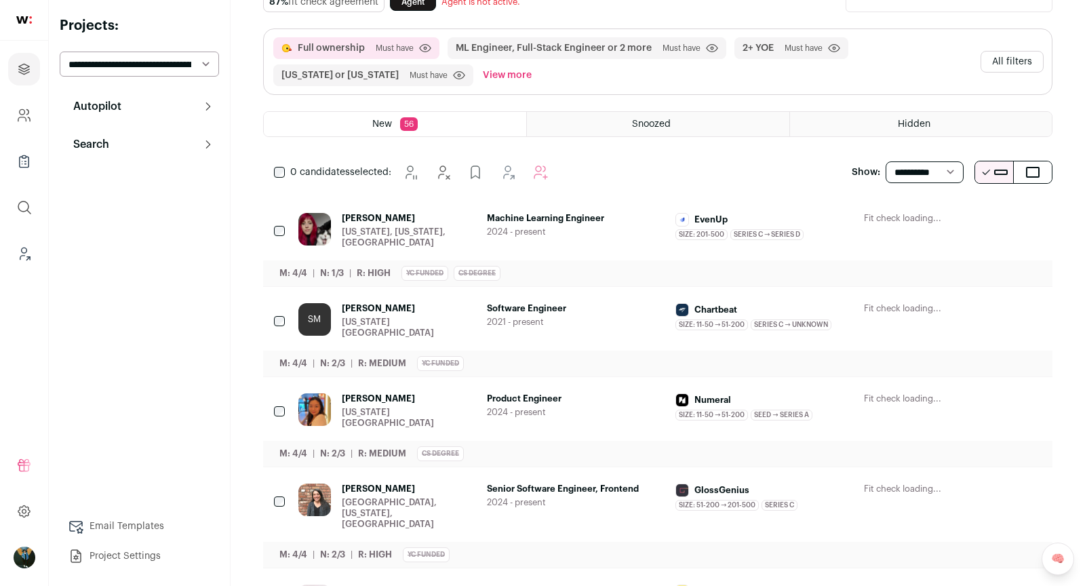
click at [275, 163] on div "0 candidates selected:" at bounding box center [414, 172] width 302 height 27
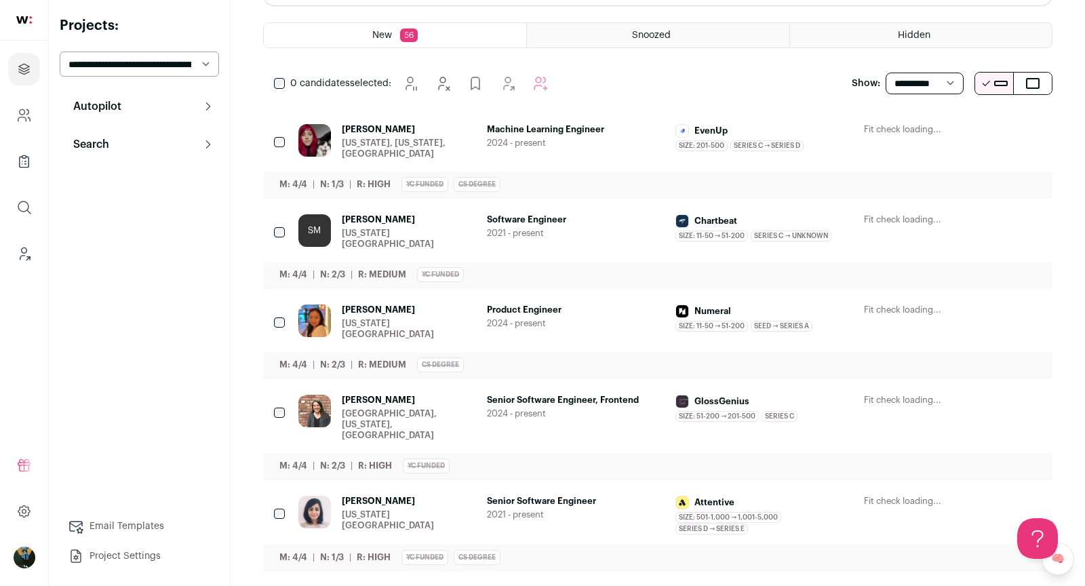
click at [280, 87] on div "0 candidates selected:" at bounding box center [414, 83] width 302 height 27
click at [279, 70] on div "0 candidates selected:" at bounding box center [414, 83] width 302 height 27
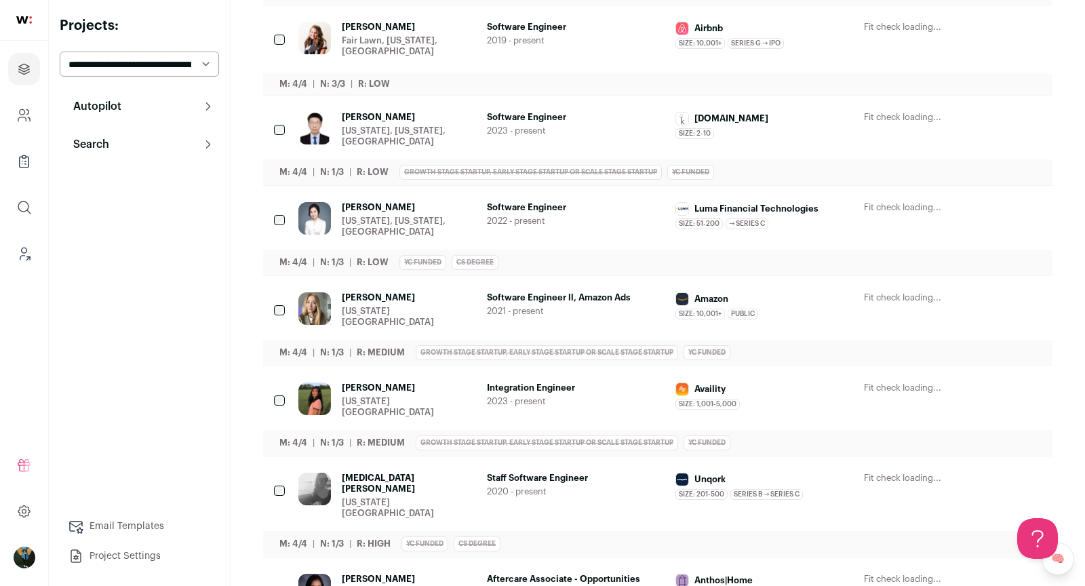
scroll to position [0, 0]
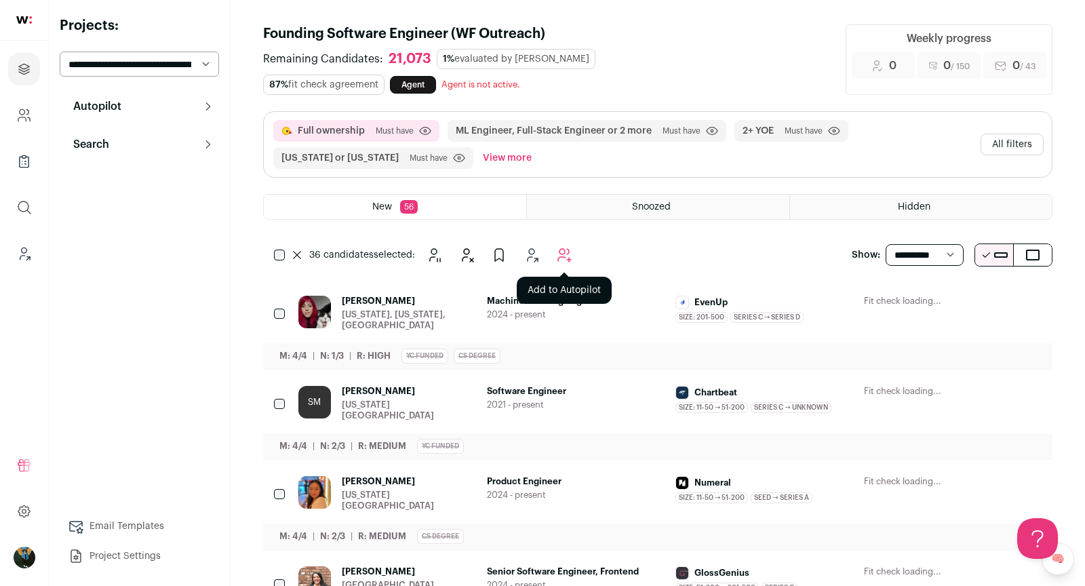
click at [569, 247] on icon "Add to Autopilot" at bounding box center [564, 255] width 16 height 16
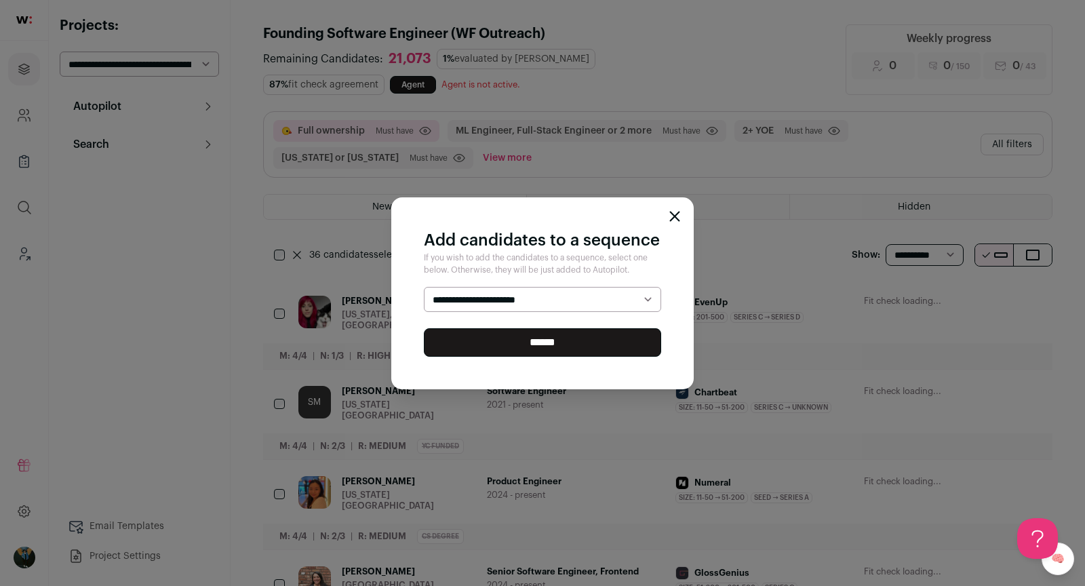
select select "*****"
click at [554, 336] on input "******" at bounding box center [542, 342] width 237 height 28
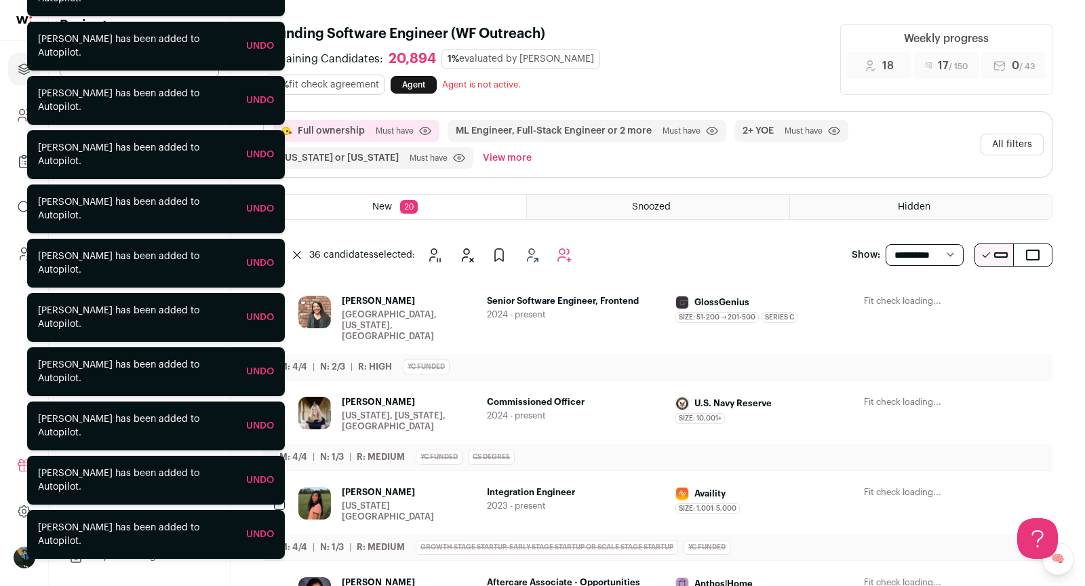
click at [299, 251] on icon at bounding box center [297, 255] width 8 height 8
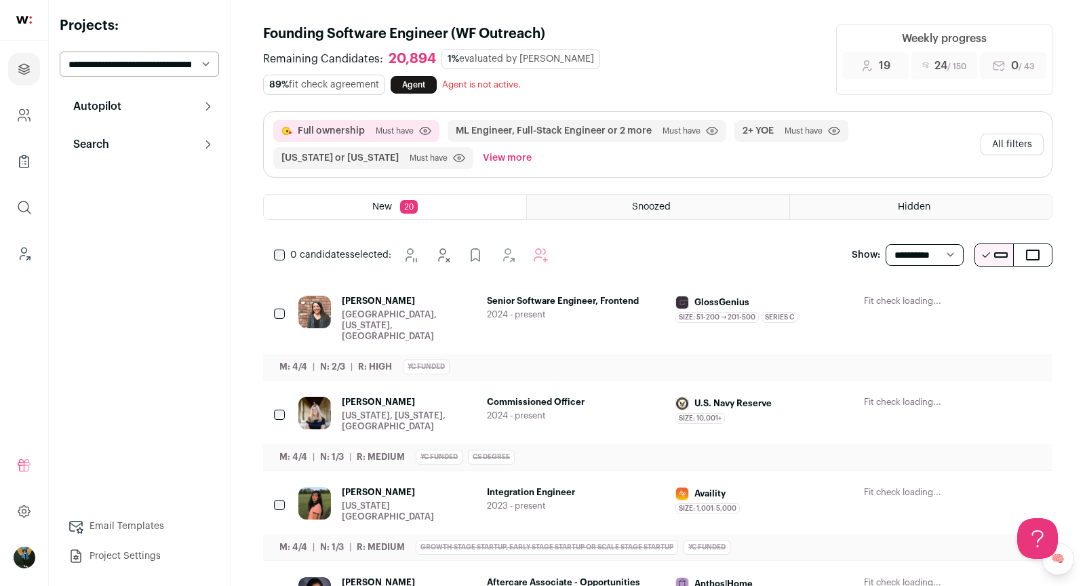
click at [921, 302] on icon "Hide" at bounding box center [920, 302] width 16 height 16
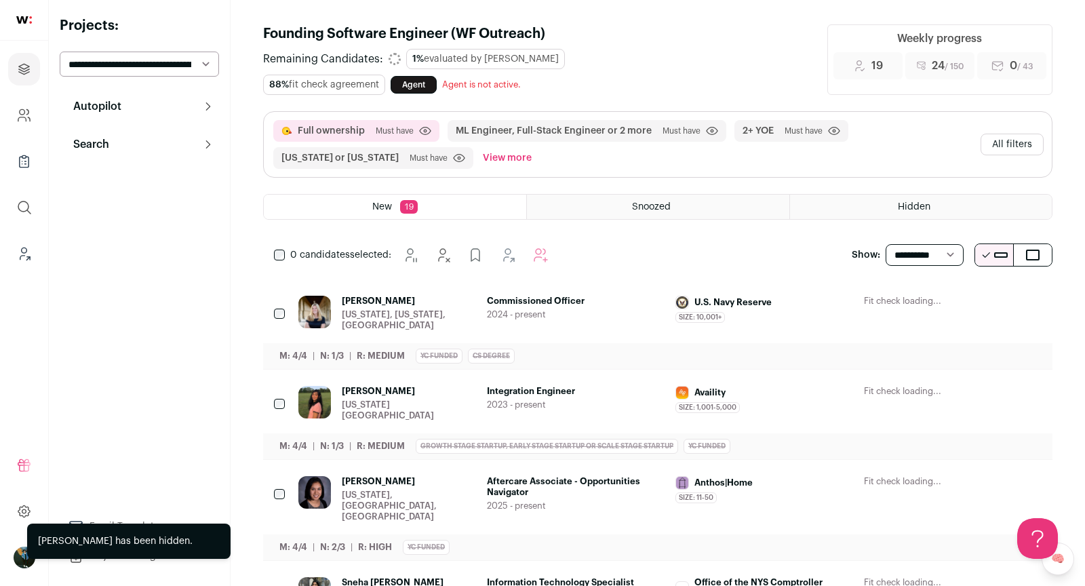
click at [921, 302] on button "Hide" at bounding box center [920, 301] width 28 height 28
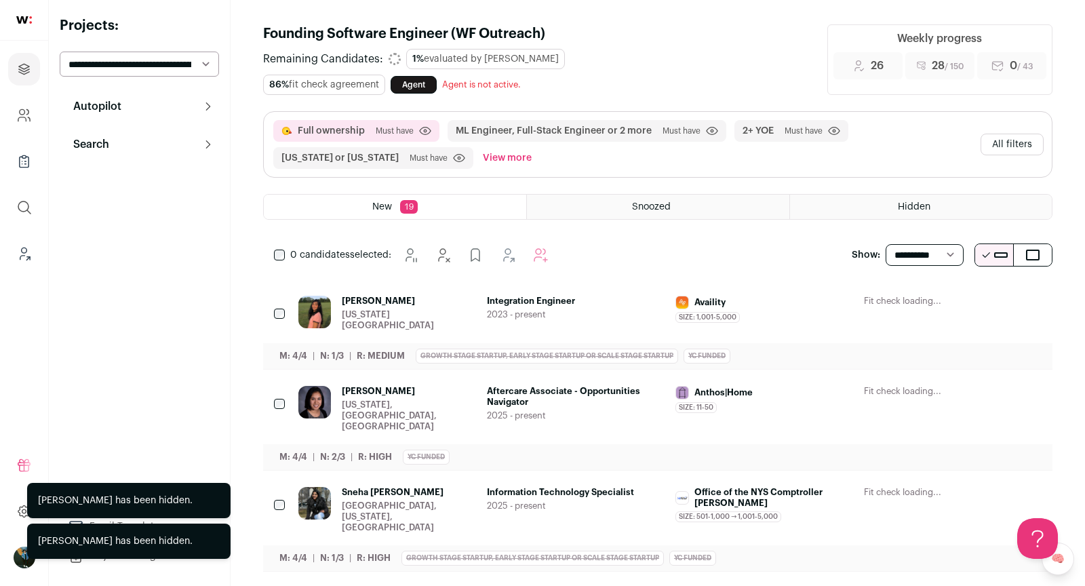
click at [921, 302] on button "Hide" at bounding box center [920, 301] width 28 height 28
click at [921, 369] on div "[PERSON_NAME] [US_STATE], [GEOGRAPHIC_DATA], [GEOGRAPHIC_DATA] Aftercare Associ…" at bounding box center [657, 419] width 789 height 100
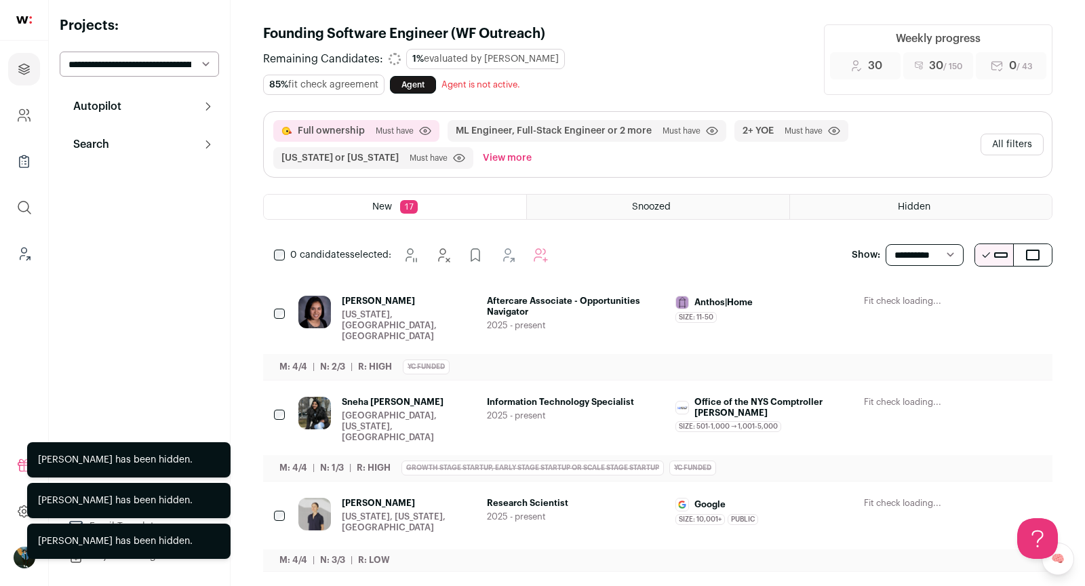
click at [923, 300] on button "Hide" at bounding box center [920, 301] width 28 height 28
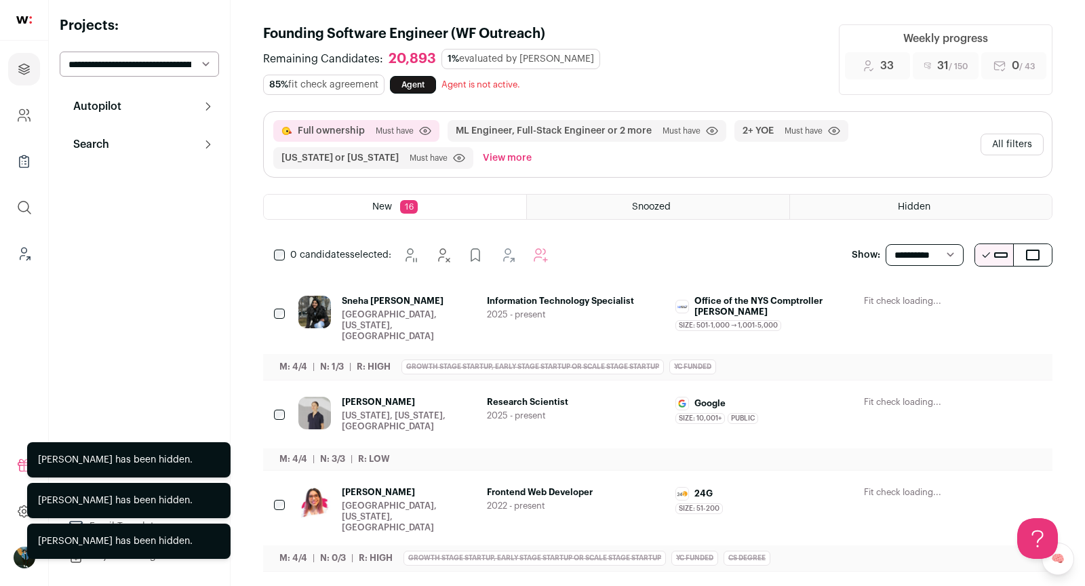
click at [923, 300] on icon "Hide" at bounding box center [920, 302] width 16 height 16
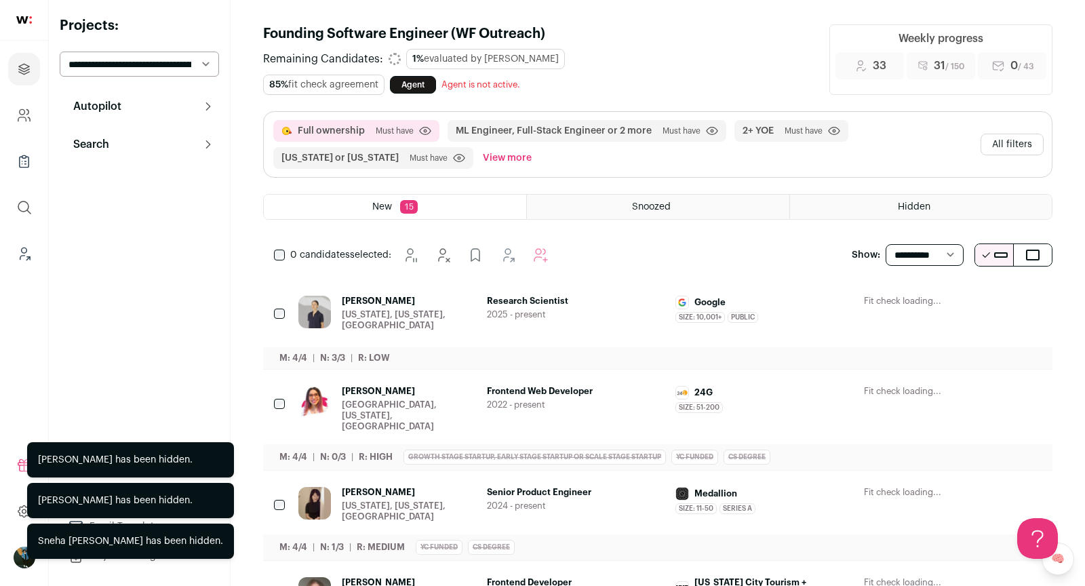
click at [923, 300] on button "Hide" at bounding box center [920, 301] width 28 height 28
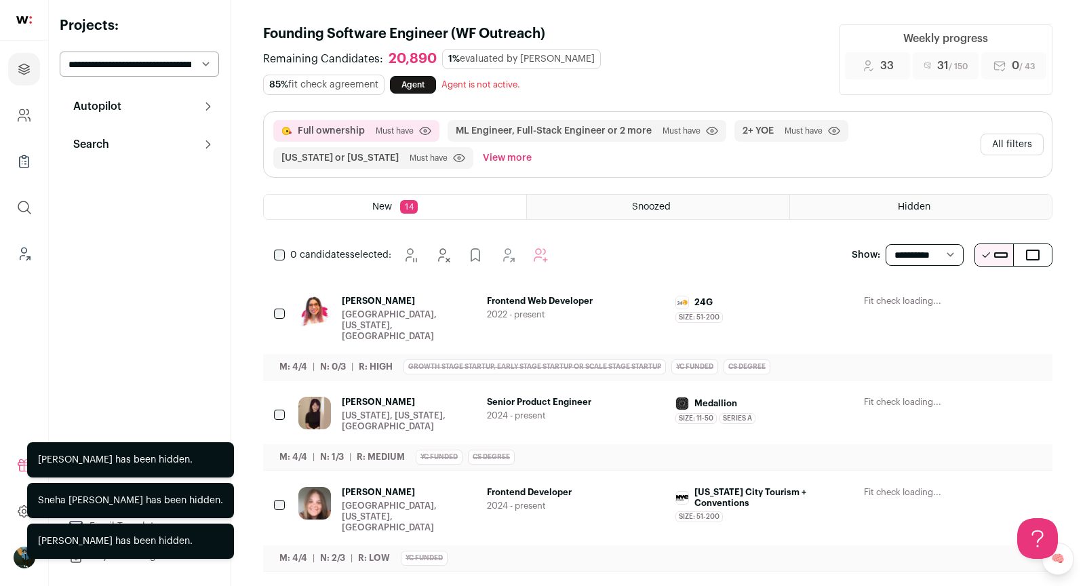
click at [923, 300] on icon "Hide" at bounding box center [920, 302] width 16 height 16
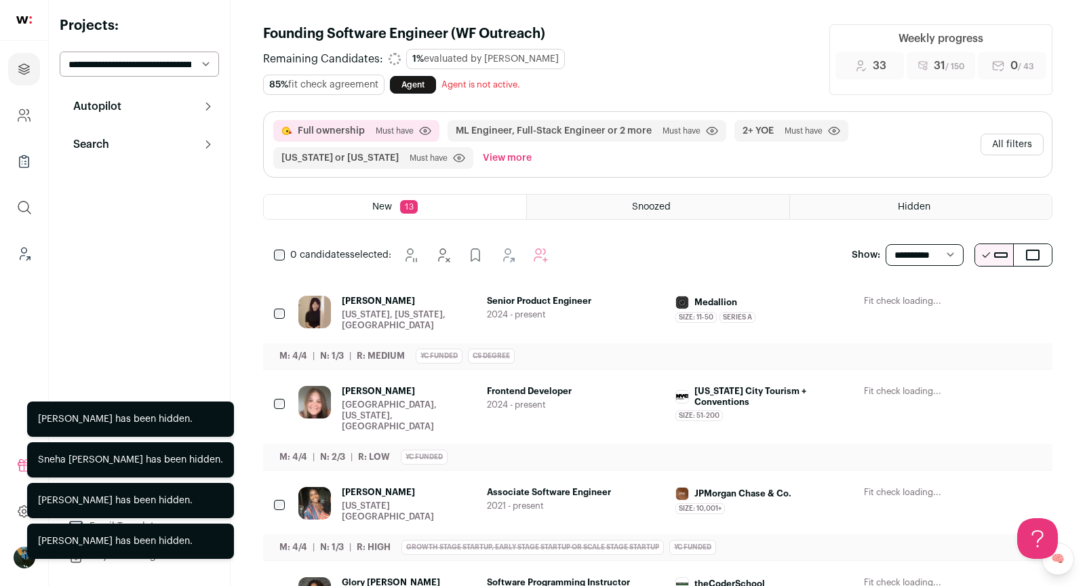
click at [923, 300] on button "Hide" at bounding box center [920, 301] width 28 height 28
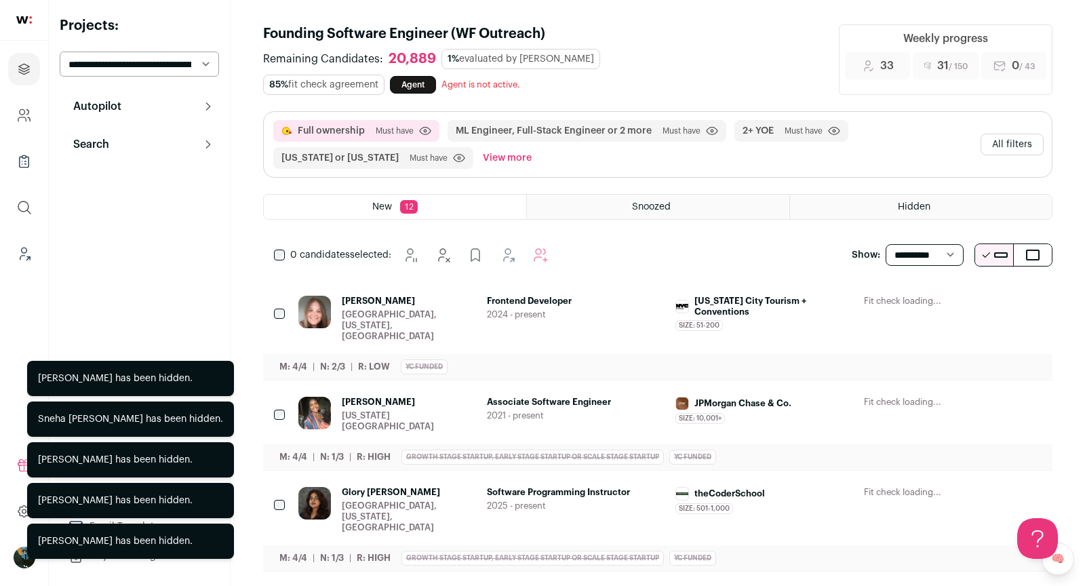
click at [923, 300] on icon "Hide" at bounding box center [920, 302] width 16 height 16
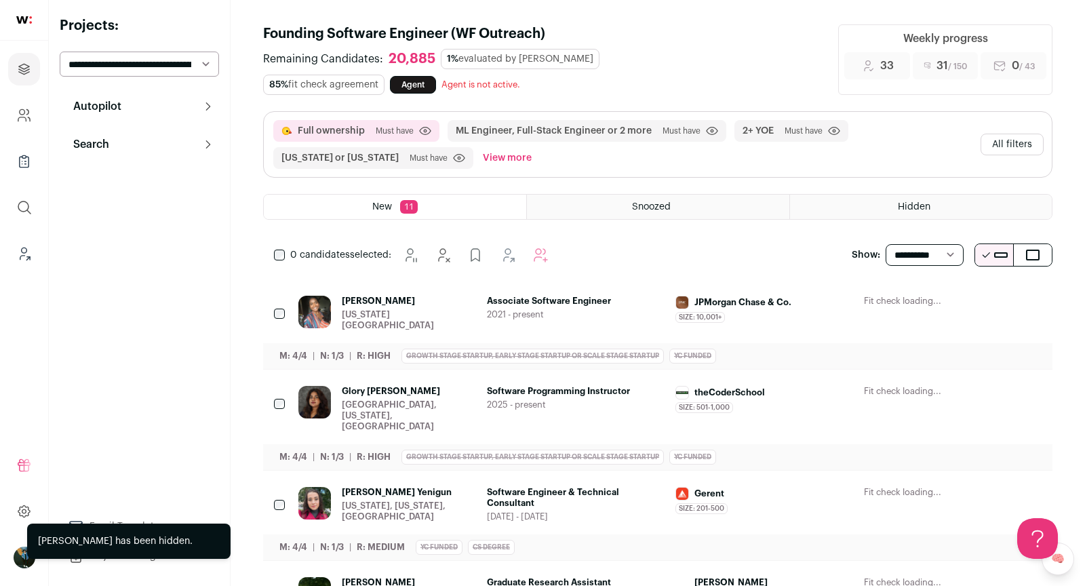
click at [923, 300] on icon "Hide" at bounding box center [920, 302] width 16 height 16
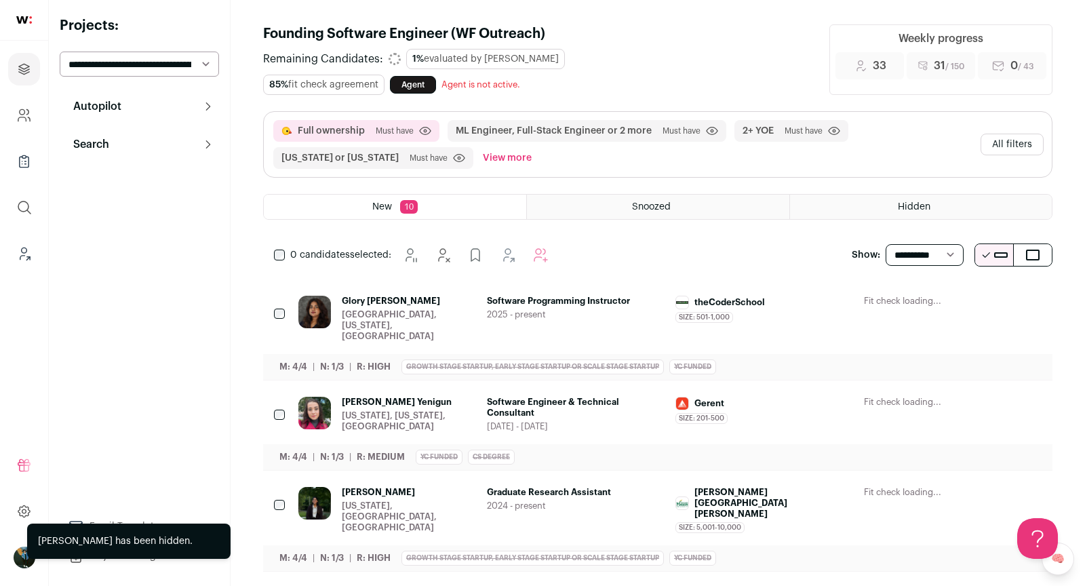
click at [923, 300] on button "Hide" at bounding box center [920, 301] width 28 height 28
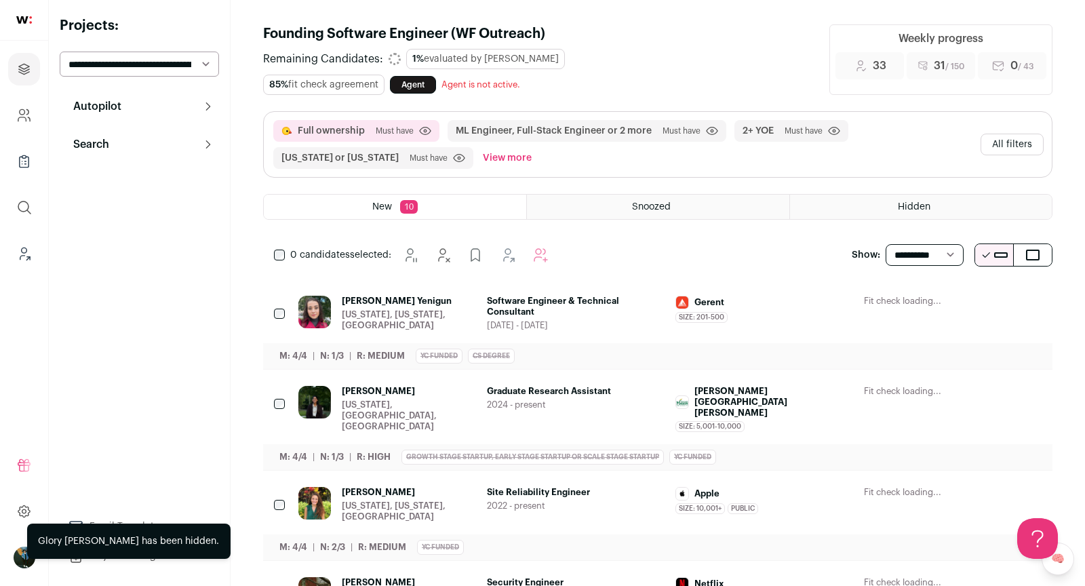
click at [923, 300] on button "Hide" at bounding box center [920, 301] width 28 height 28
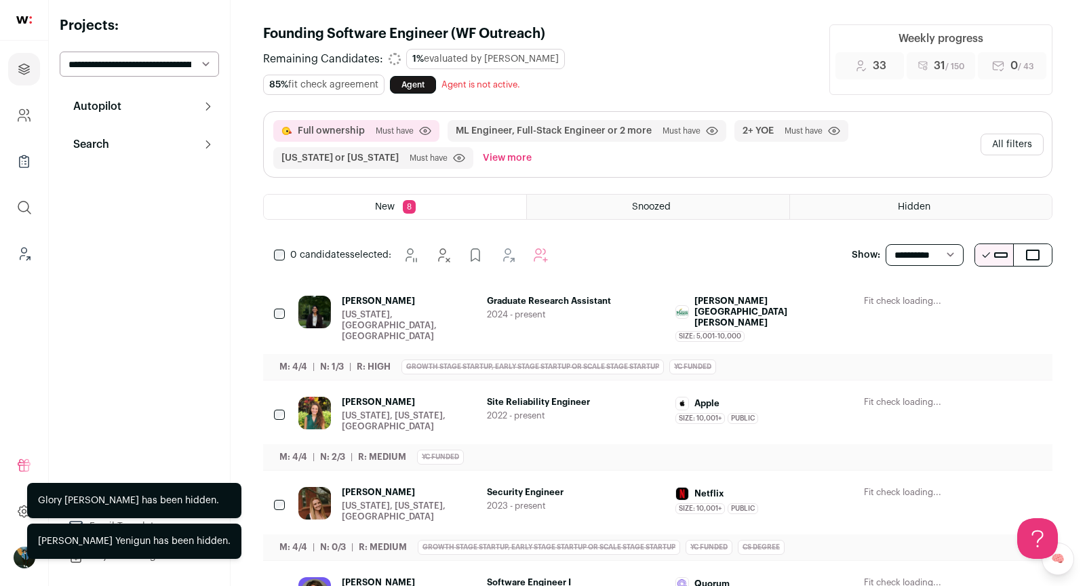
click at [923, 300] on button "Hide" at bounding box center [920, 301] width 28 height 28
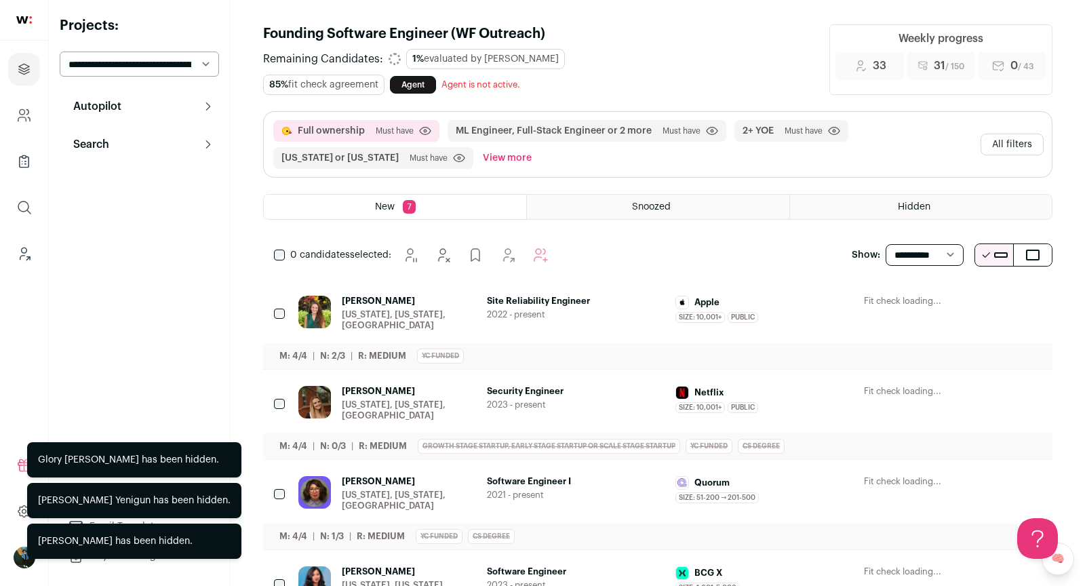
click at [923, 300] on button "Hide" at bounding box center [920, 301] width 28 height 28
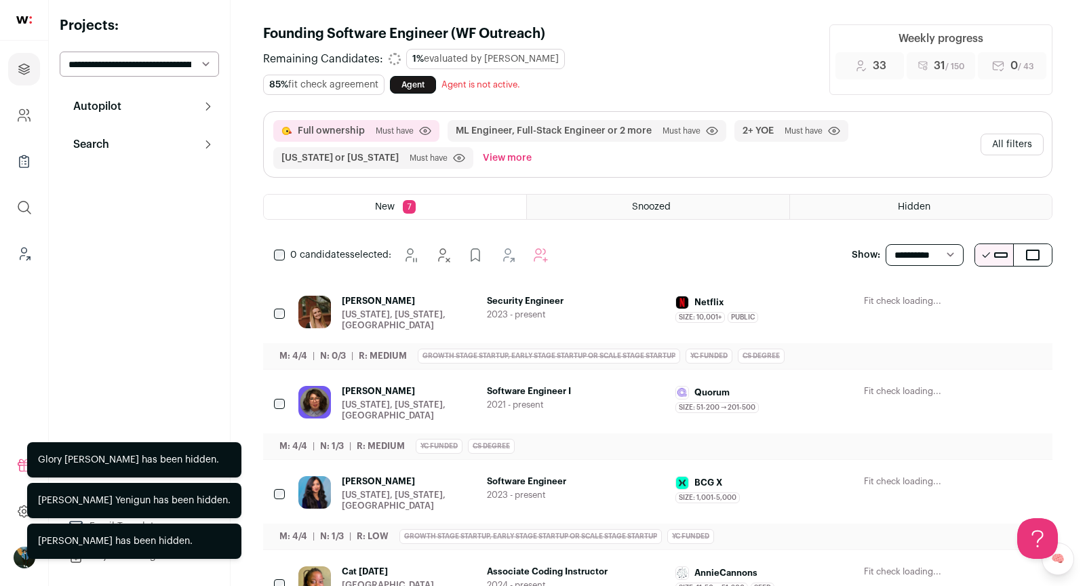
click at [923, 300] on icon "Hide" at bounding box center [920, 302] width 16 height 16
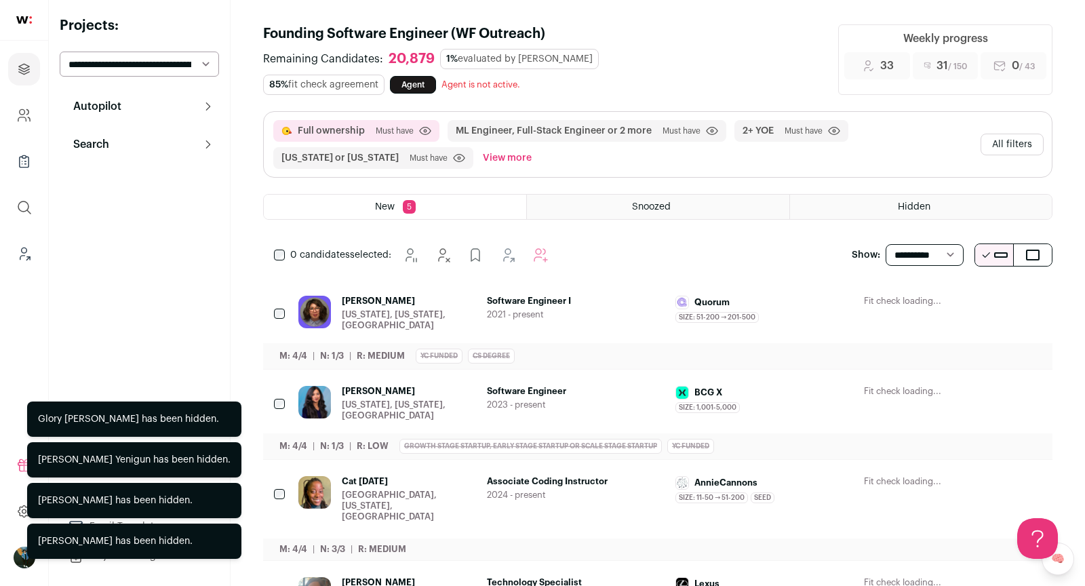
click at [268, 249] on div "0 candidates selected:" at bounding box center [414, 254] width 302 height 27
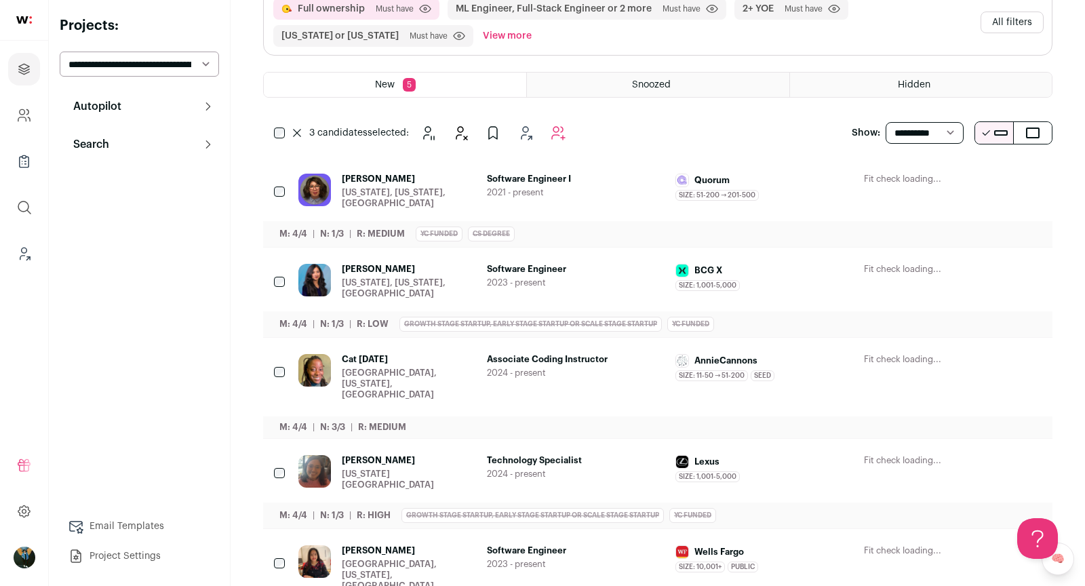
scroll to position [125, 0]
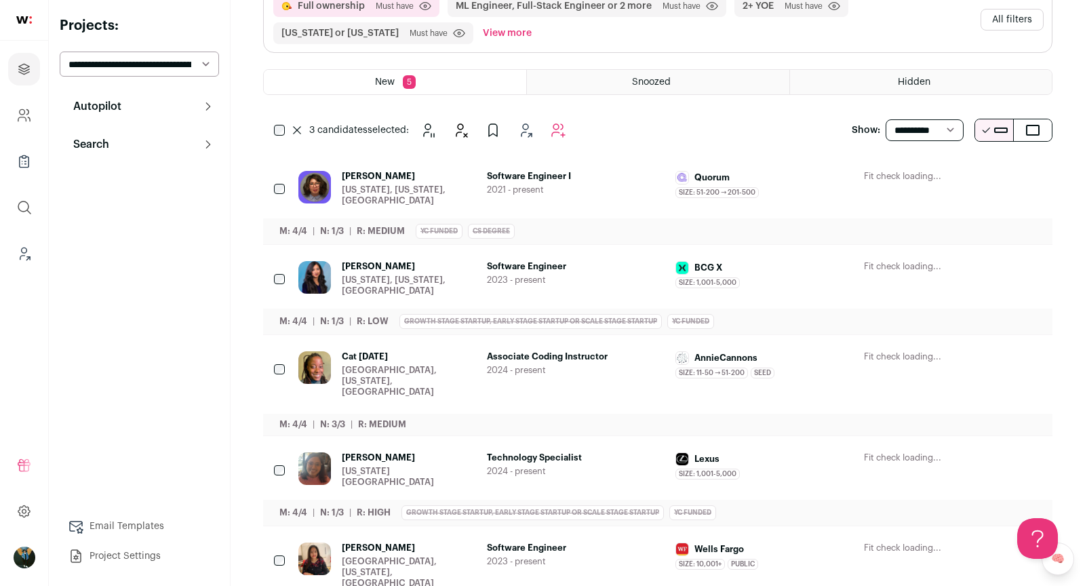
click at [559, 139] on button "Add to Autopilot" at bounding box center [557, 130] width 27 height 27
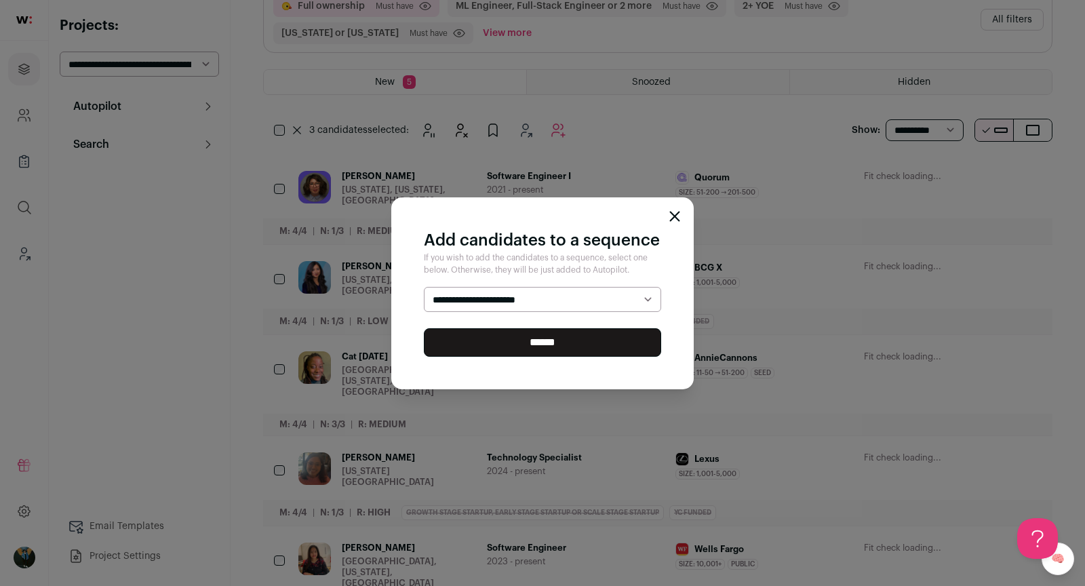
select select "*****"
click at [541, 342] on input "******" at bounding box center [542, 342] width 237 height 28
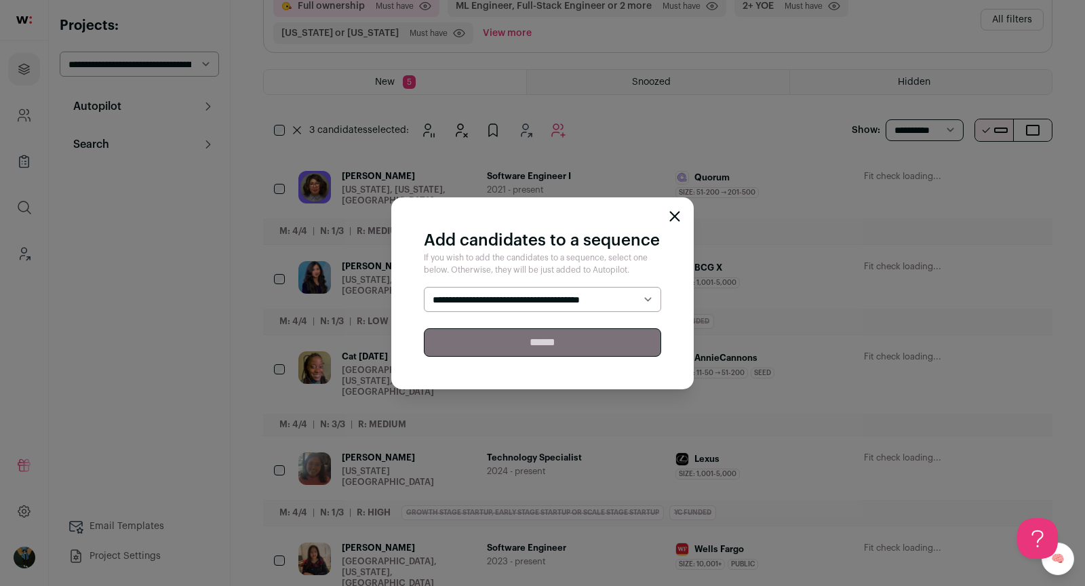
scroll to position [0, 0]
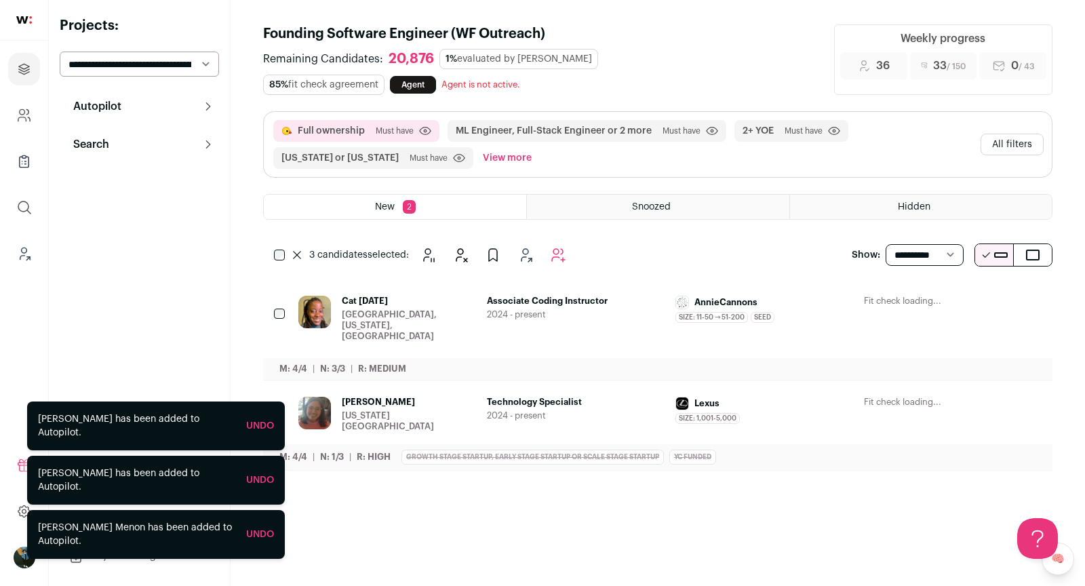
click at [299, 251] on icon at bounding box center [297, 255] width 8 height 8
click at [461, 256] on icon "Hide" at bounding box center [460, 255] width 16 height 16
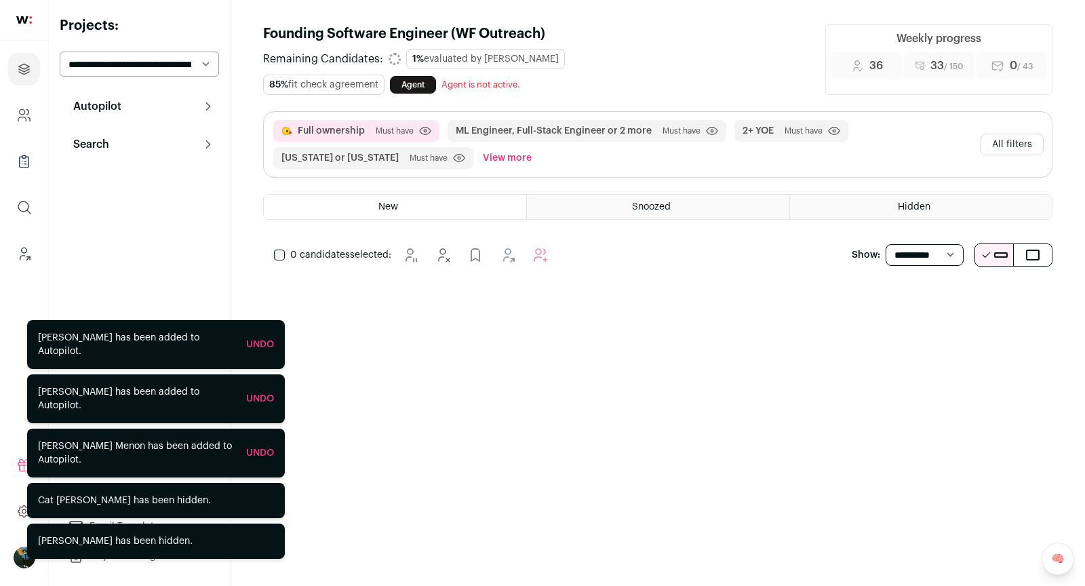
click at [1005, 145] on div "Full ownership Must have Click to disable/enable criteria ML Engineer, Full-Sta…" at bounding box center [658, 144] width 788 height 65
click at [998, 138] on button "All filters" at bounding box center [1011, 145] width 63 height 22
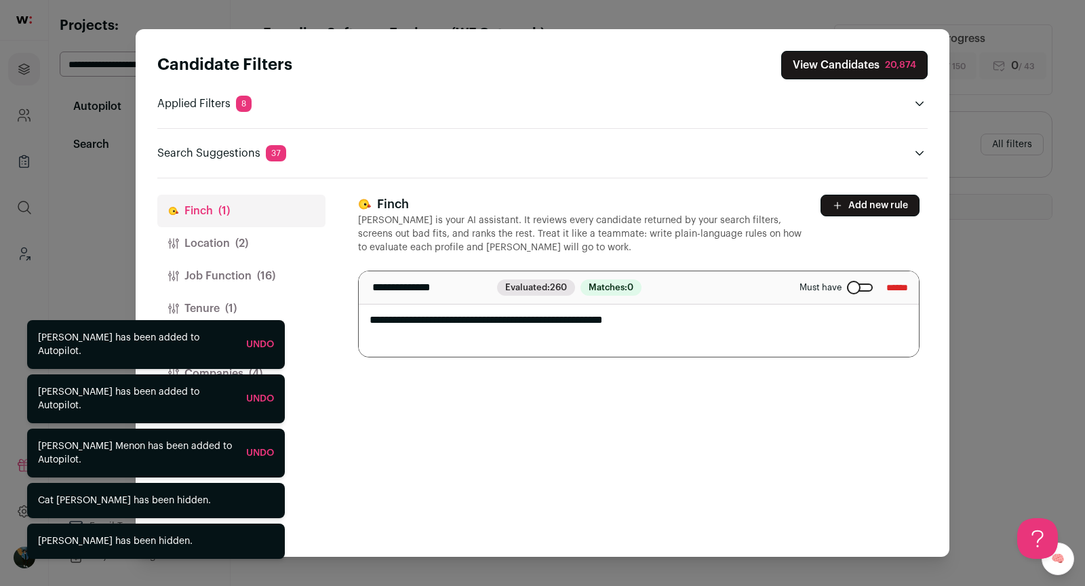
click at [864, 69] on button "View Candidates 20,874" at bounding box center [854, 65] width 146 height 28
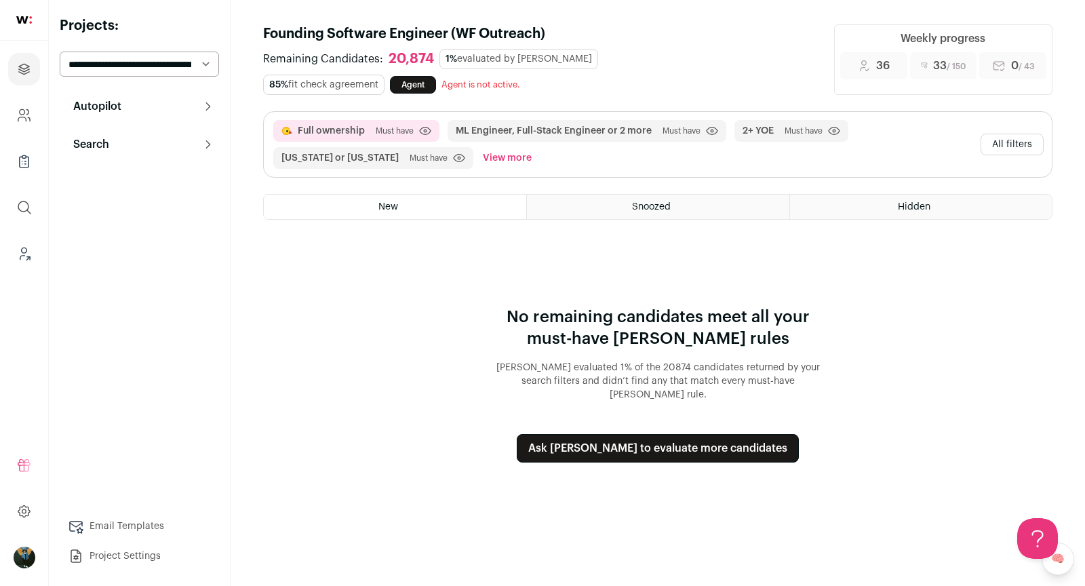
click at [1009, 142] on button "All filters" at bounding box center [1011, 145] width 63 height 22
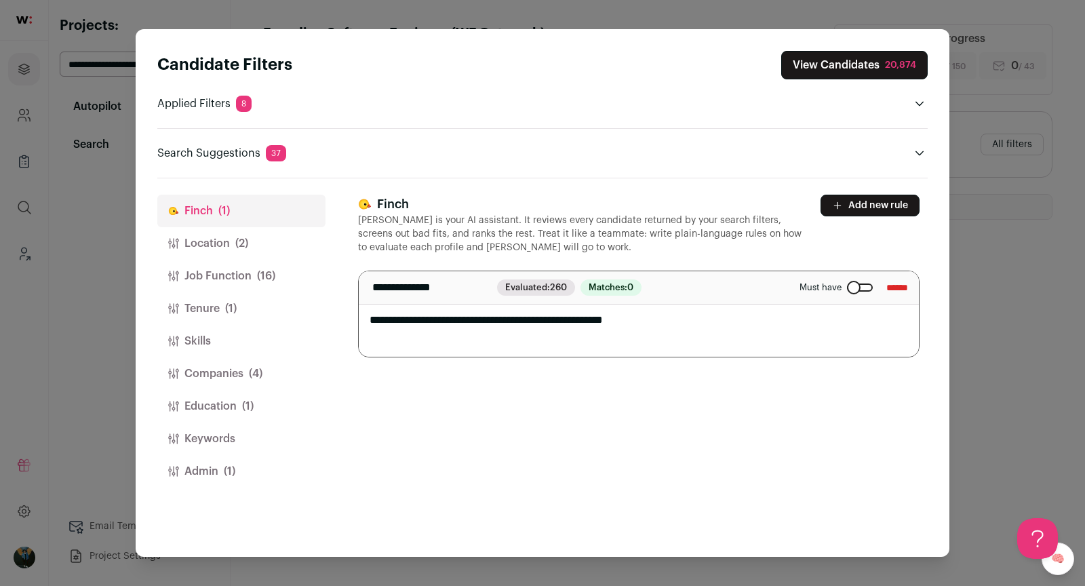
click at [923, 153] on icon "Close modal via background" at bounding box center [919, 153] width 11 height 11
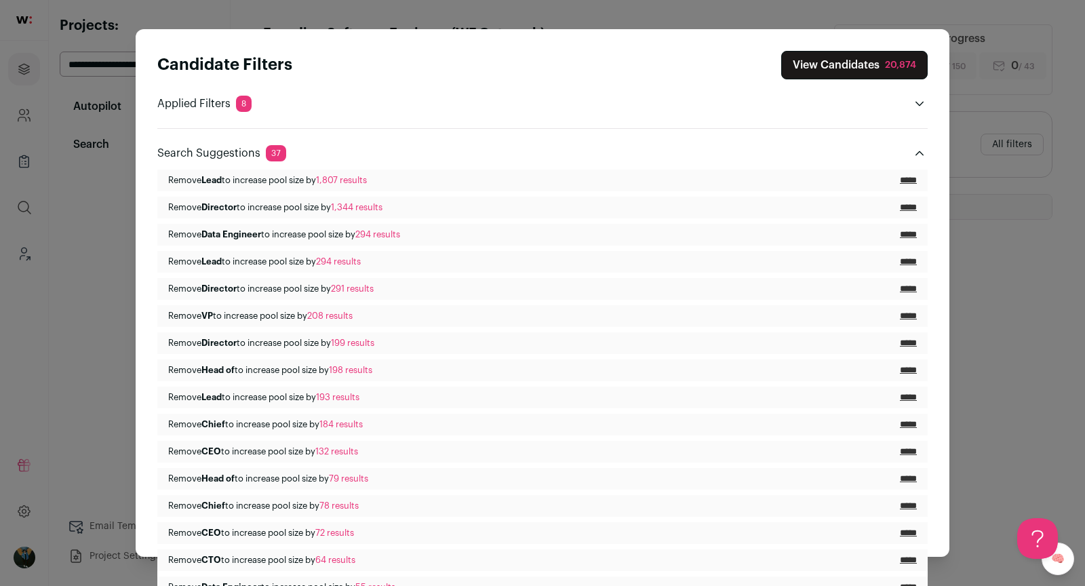
click at [918, 156] on icon "Close modal via background" at bounding box center [919, 153] width 11 height 11
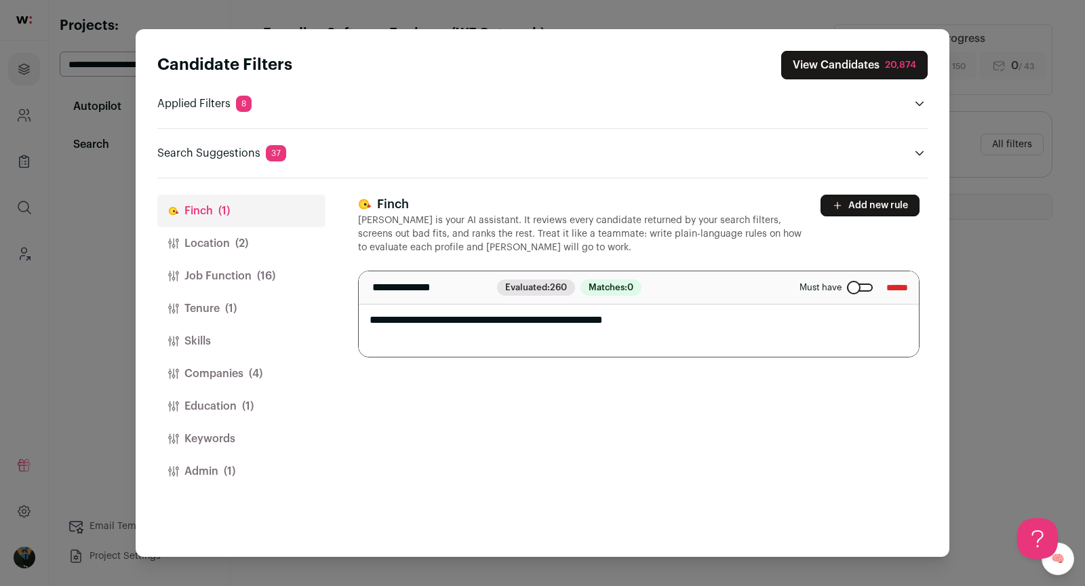
click at [253, 366] on span "(4)" at bounding box center [256, 373] width 14 height 16
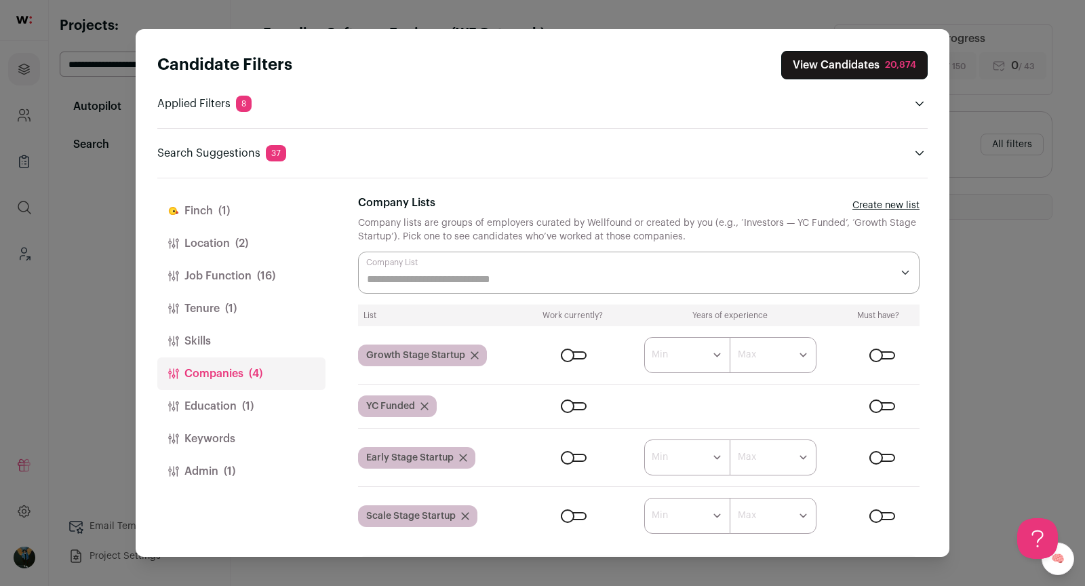
click at [477, 353] on icon "Close modal via background" at bounding box center [474, 355] width 8 height 8
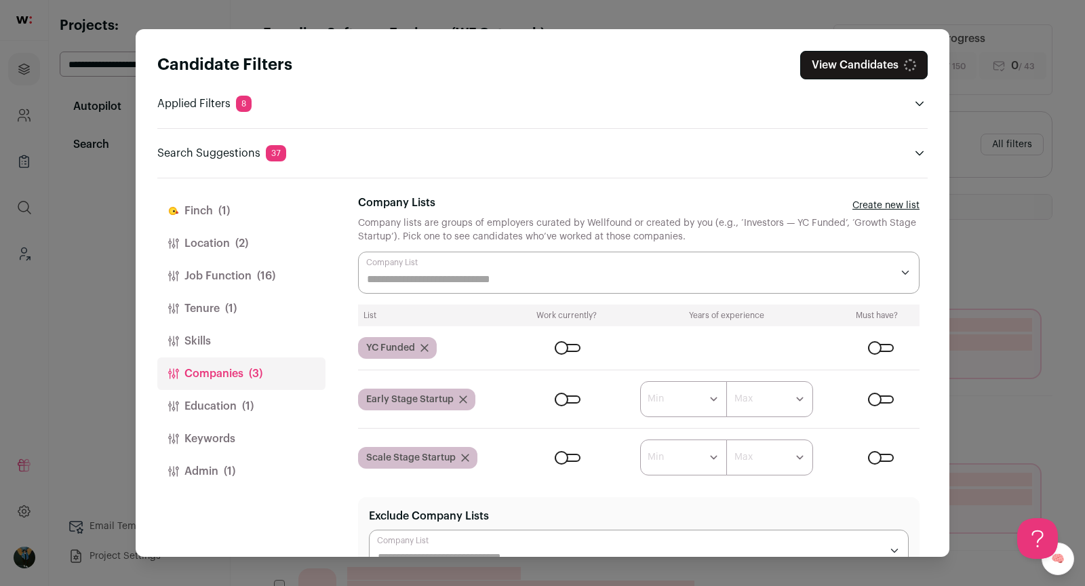
click at [426, 346] on icon "Close modal via background" at bounding box center [424, 348] width 8 height 8
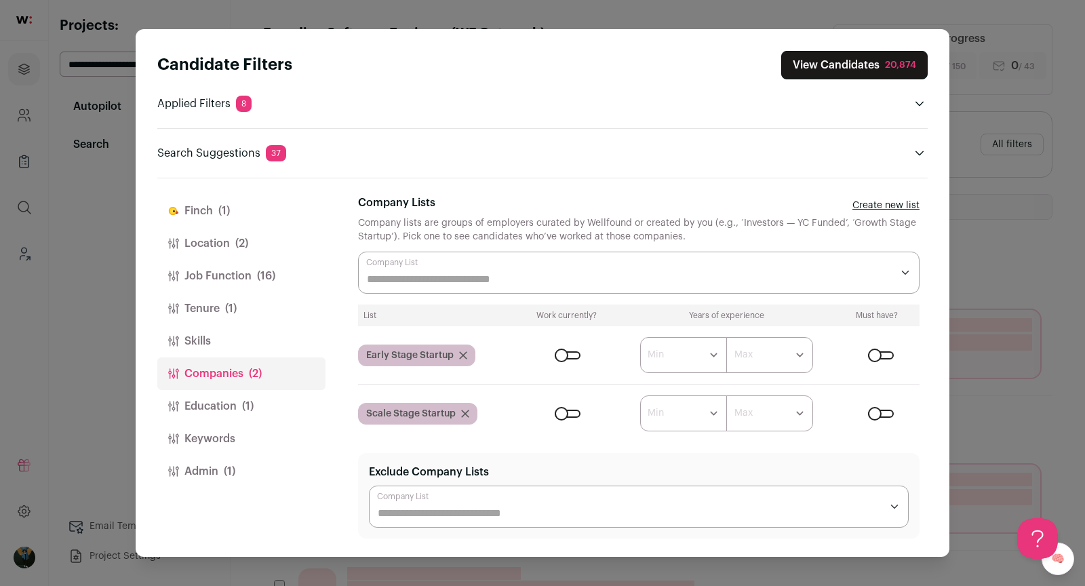
click at [467, 348] on div "Early Stage Startup" at bounding box center [416, 355] width 117 height 22
click at [465, 353] on icon "Close modal via background" at bounding box center [463, 355] width 8 height 8
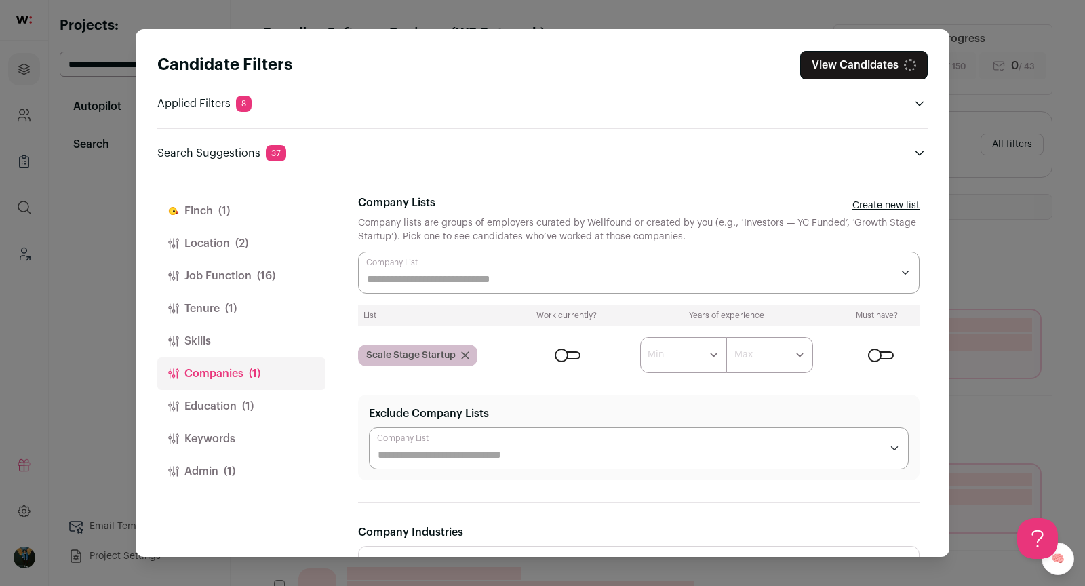
click at [466, 346] on div "Scale Stage Startup" at bounding box center [417, 355] width 119 height 22
click at [465, 351] on icon "Close modal via background" at bounding box center [465, 355] width 8 height 8
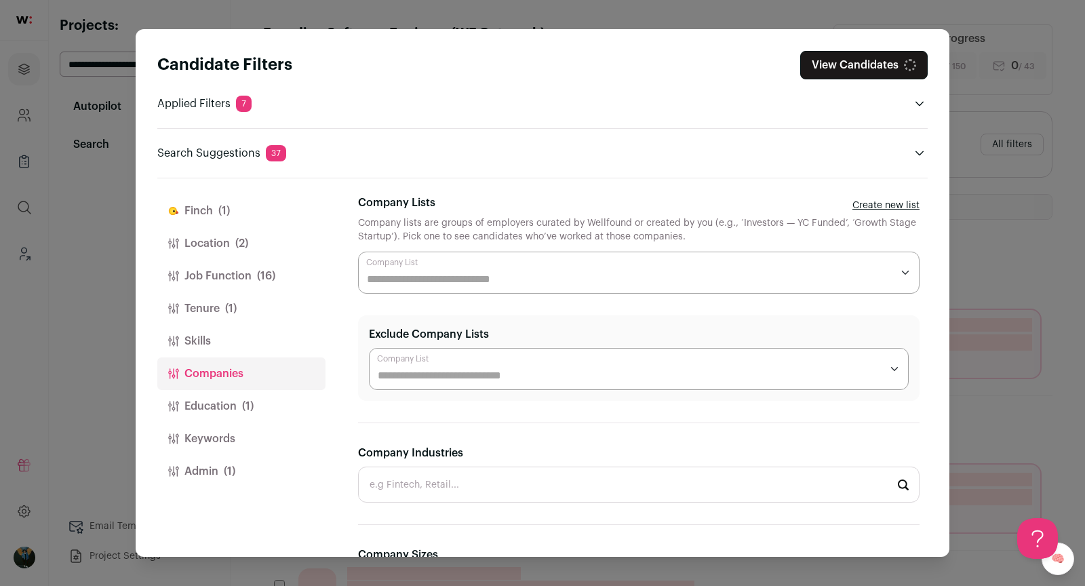
click at [258, 407] on button "Education (1)" at bounding box center [241, 406] width 168 height 33
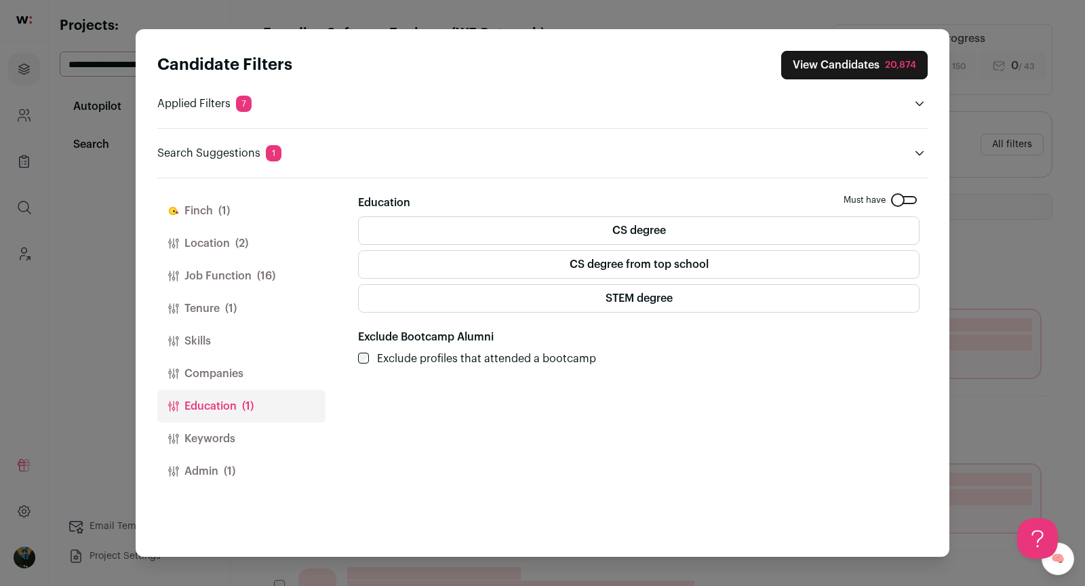
click at [223, 451] on button "Keywords" at bounding box center [241, 438] width 168 height 33
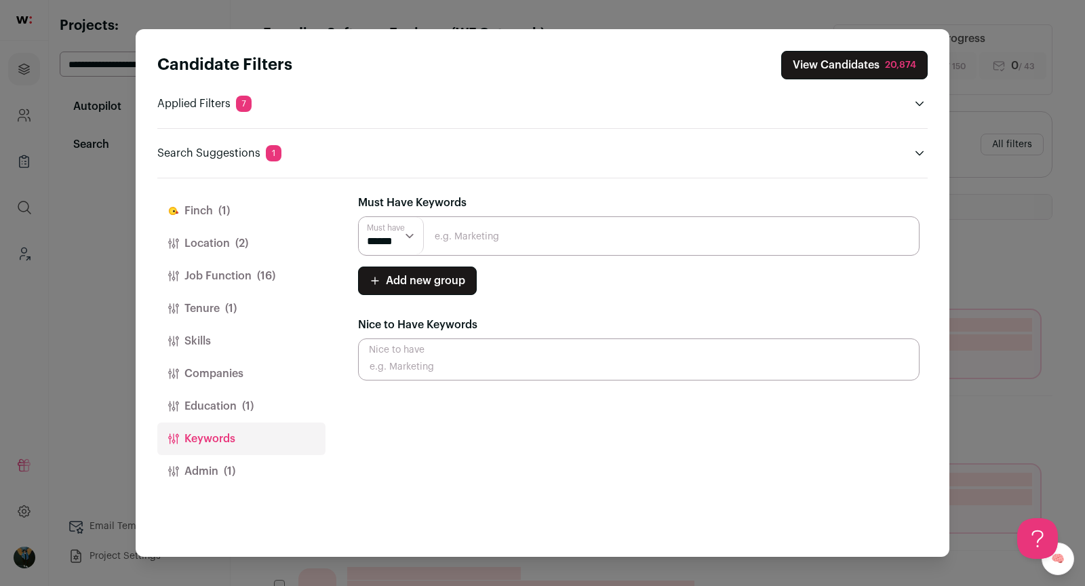
click at [222, 462] on button "Admin (1)" at bounding box center [241, 471] width 168 height 33
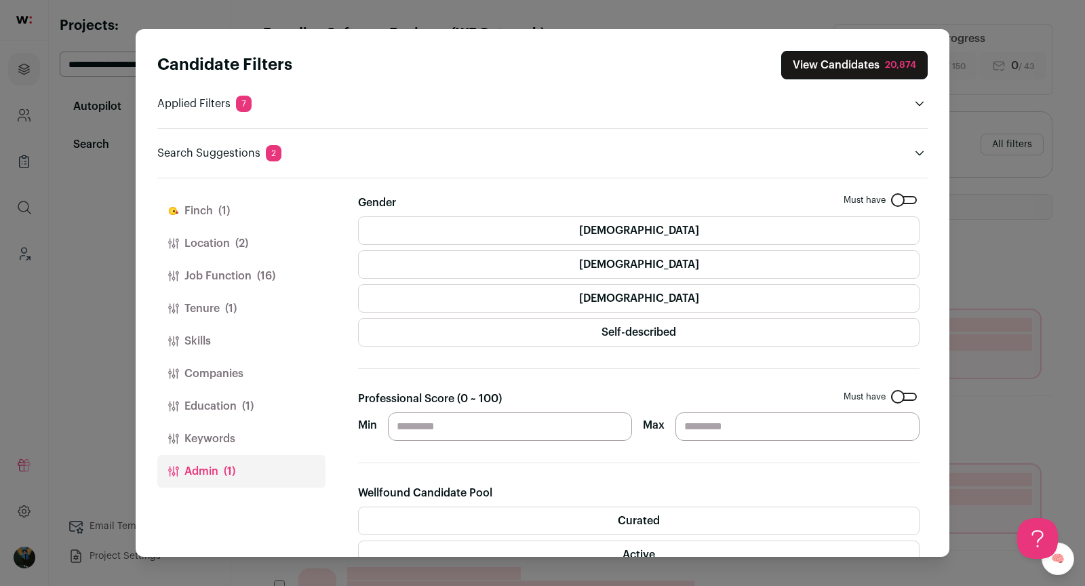
click at [232, 283] on button "Job Function (16)" at bounding box center [241, 276] width 168 height 33
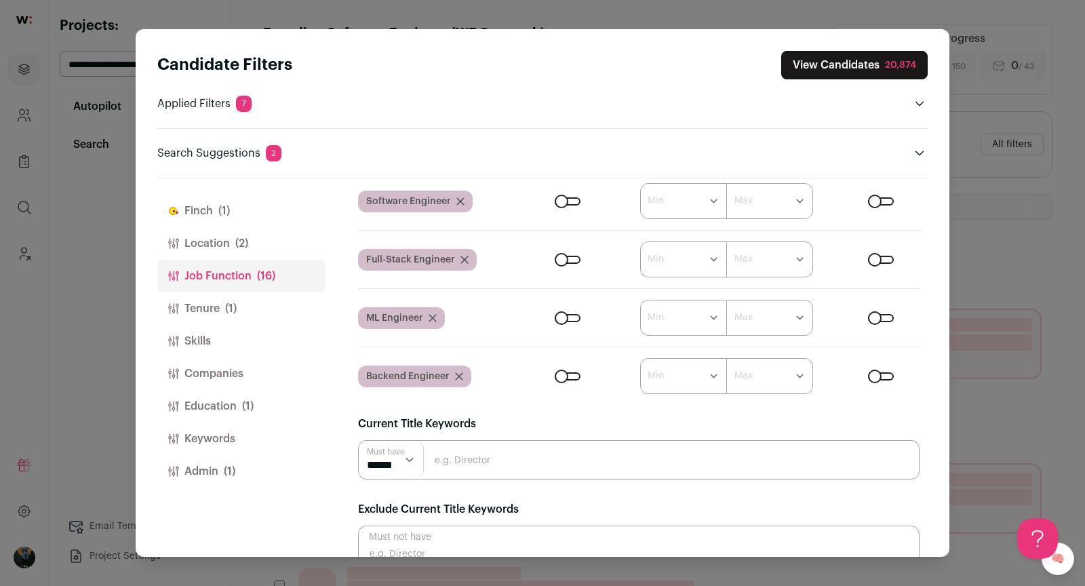
scroll to position [114, 0]
click at [210, 304] on button "Tenure (1)" at bounding box center [241, 308] width 168 height 33
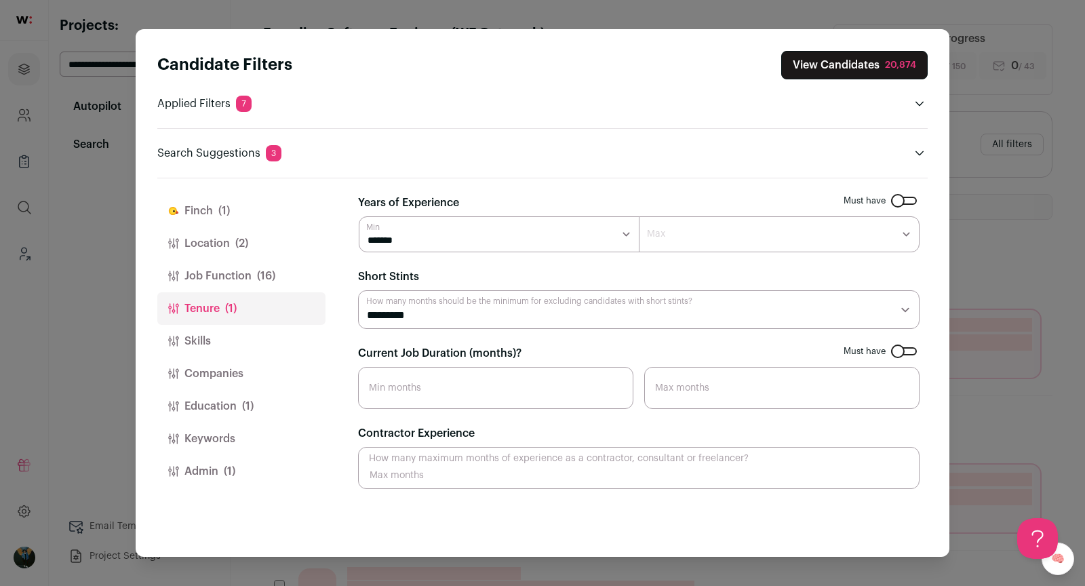
click at [223, 230] on button "Location (2)" at bounding box center [241, 243] width 168 height 33
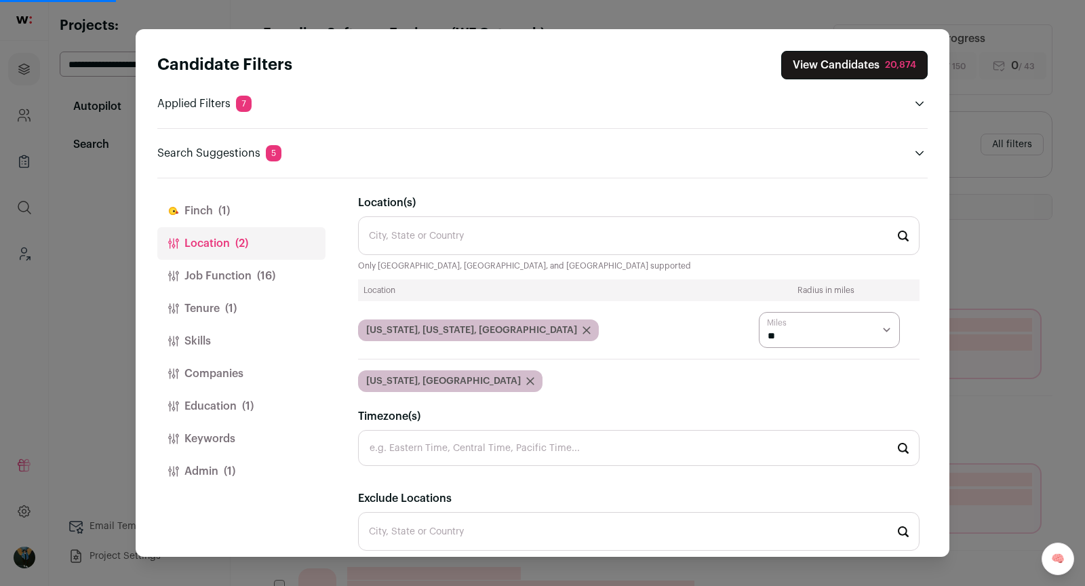
click at [923, 153] on icon "Close modal via background" at bounding box center [919, 153] width 11 height 11
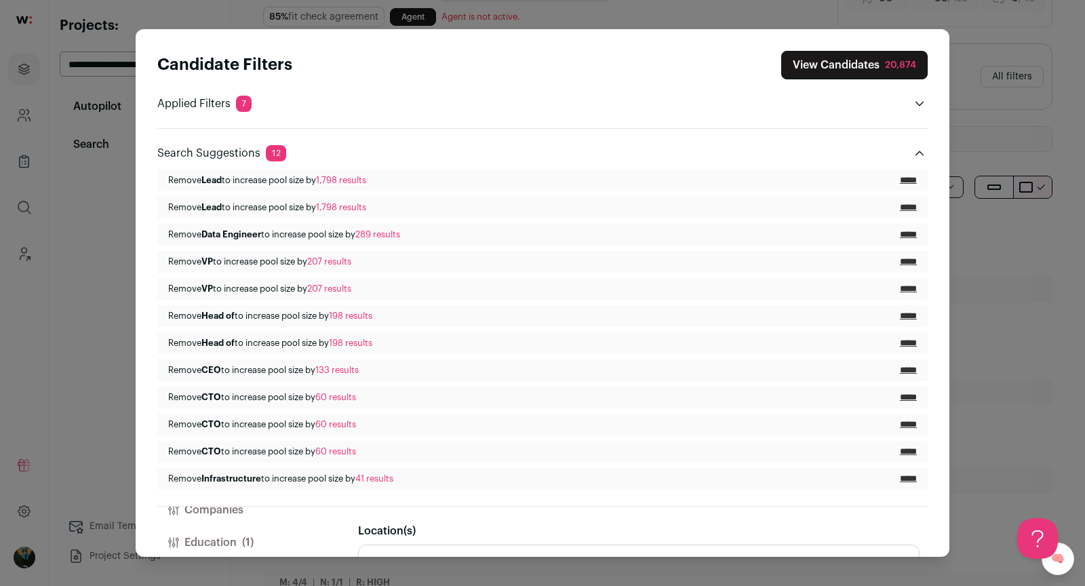
scroll to position [70, 0]
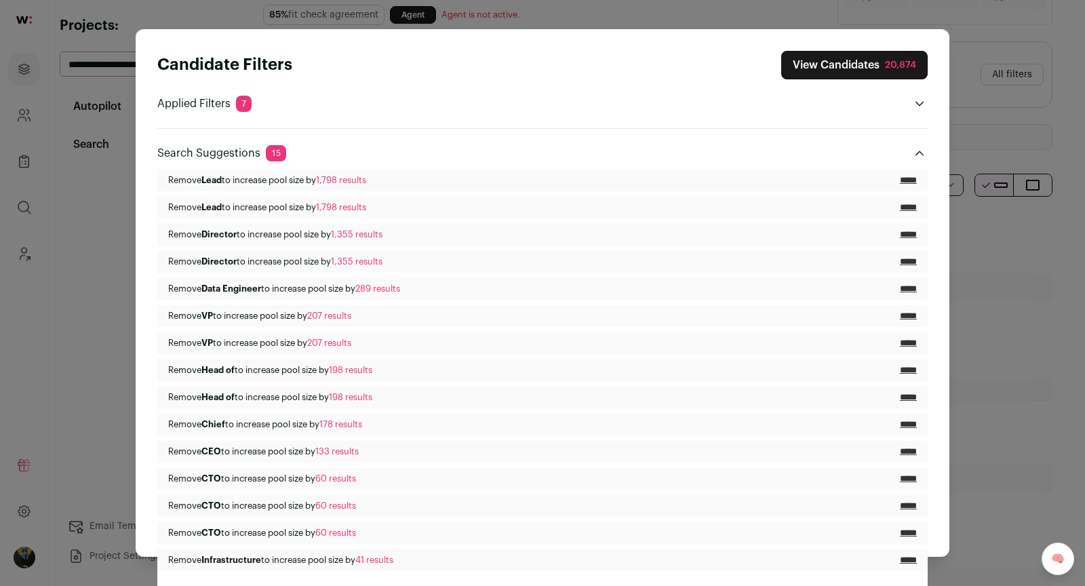
click at [907, 177] on input "*****" at bounding box center [907, 180] width 17 height 11
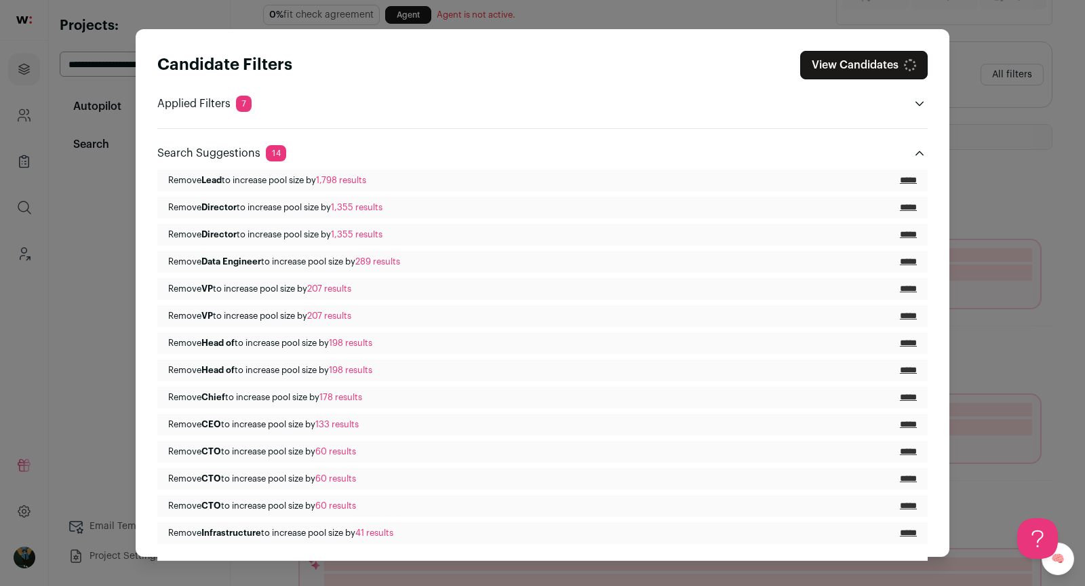
click at [865, 64] on button "View Candidates" at bounding box center [863, 65] width 127 height 28
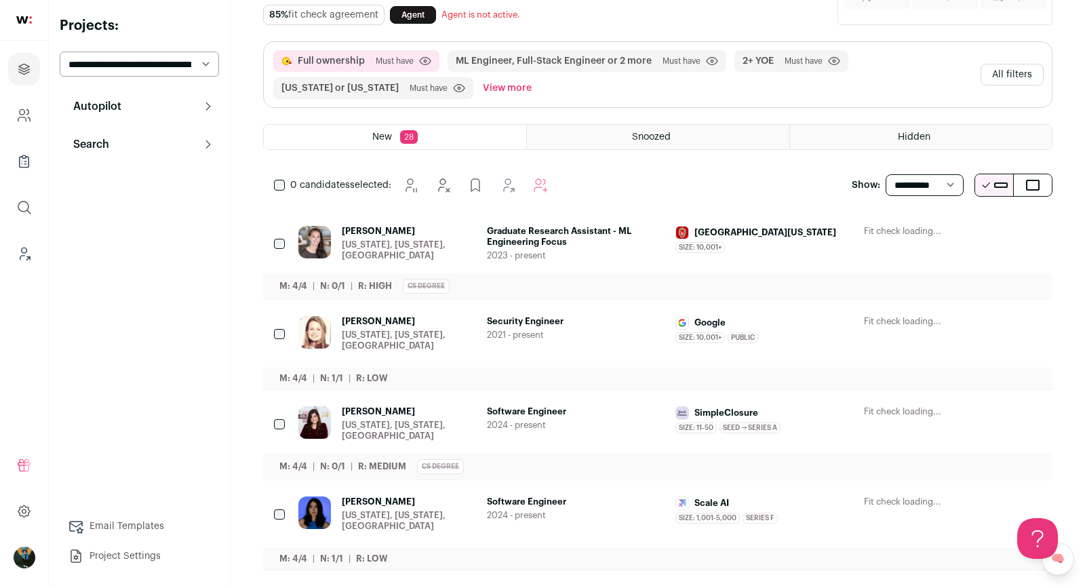
click at [927, 235] on icon "Hide" at bounding box center [921, 232] width 11 height 13
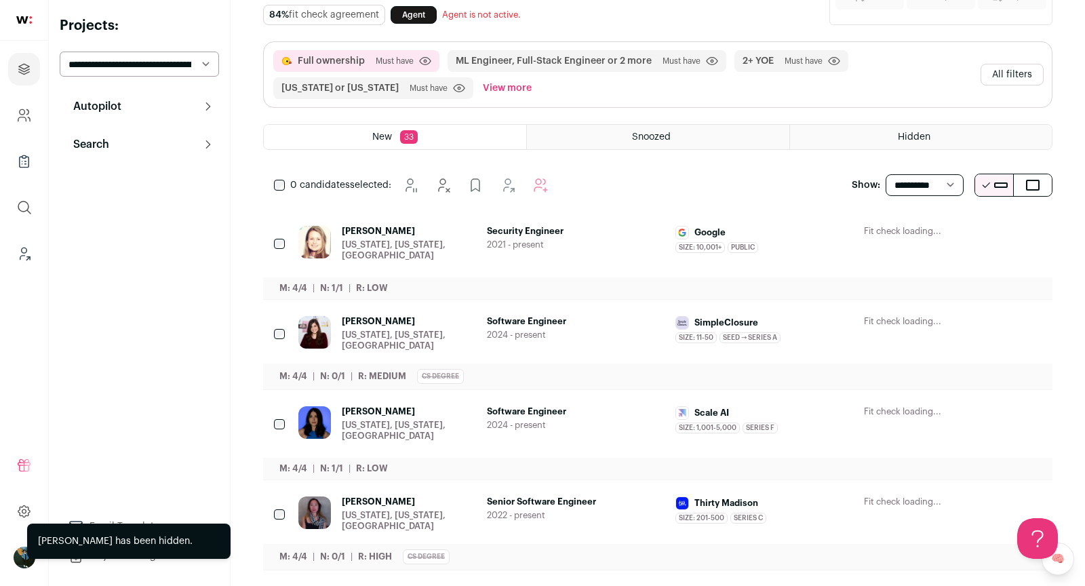
click at [927, 235] on icon "Hide" at bounding box center [921, 232] width 11 height 13
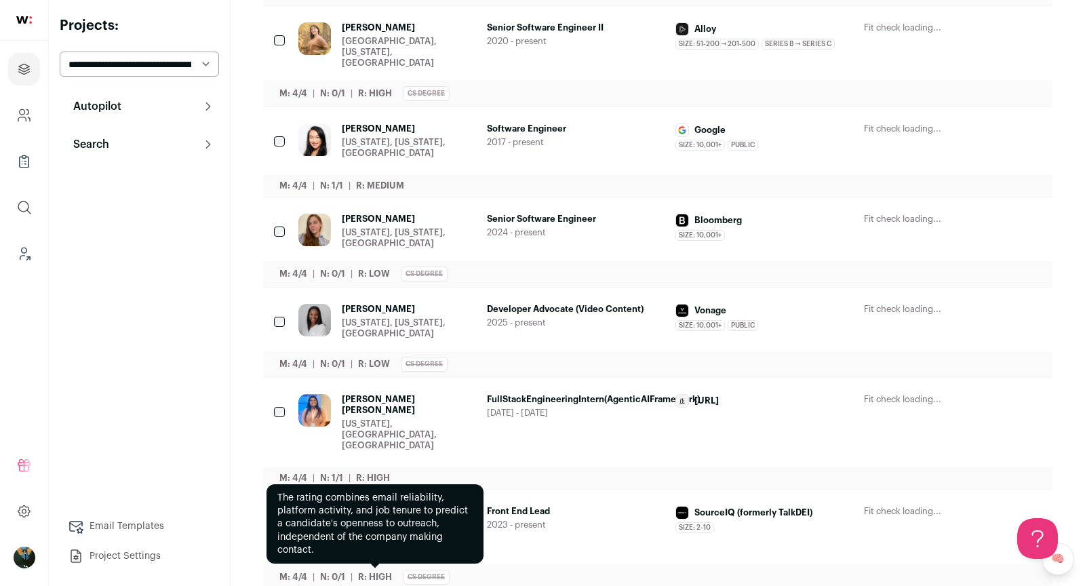
scroll to position [2262, 0]
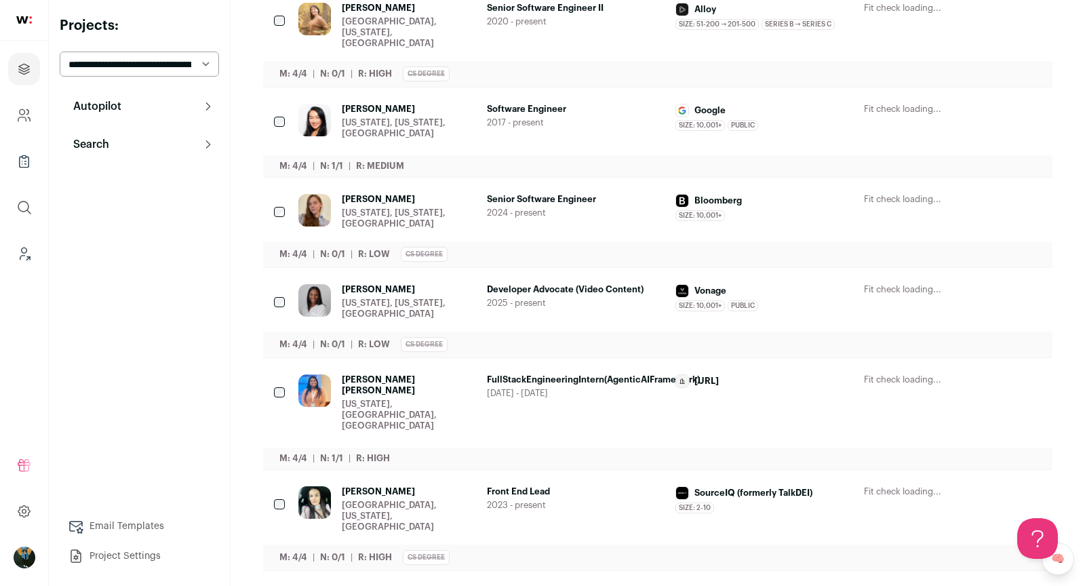
click at [273, 358] on div "[PERSON_NAME] [PERSON_NAME] [US_STATE], [GEOGRAPHIC_DATA], [GEOGRAPHIC_DATA] Fu…" at bounding box center [657, 413] width 789 height 111
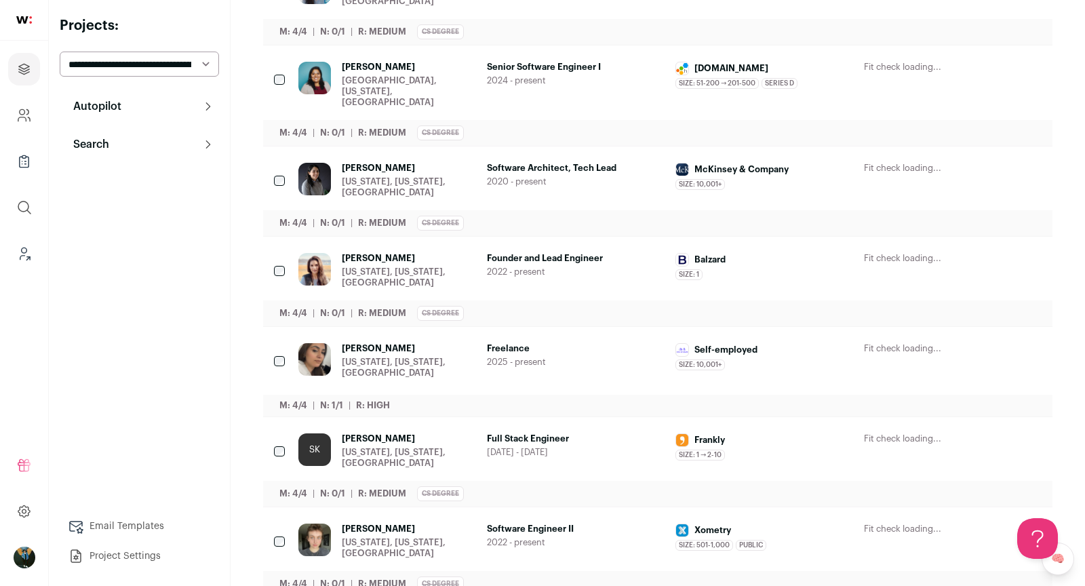
scroll to position [3374, 0]
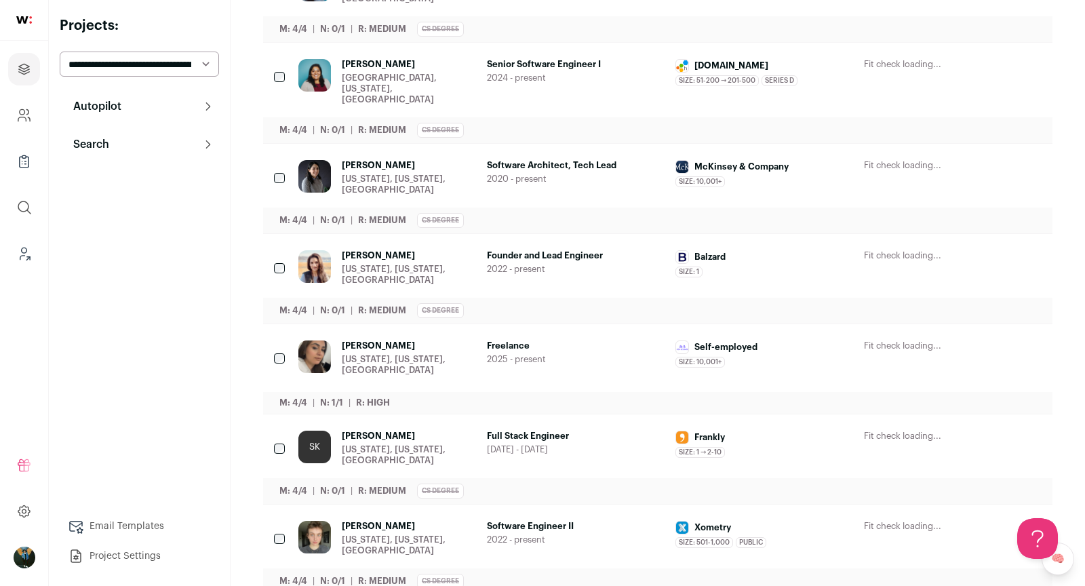
click at [272, 324] on div "[PERSON_NAME] [US_STATE], [US_STATE], [GEOGRAPHIC_DATA] Freelance 2025 - presen…" at bounding box center [657, 368] width 789 height 89
